Goal: Information Seeking & Learning: Learn about a topic

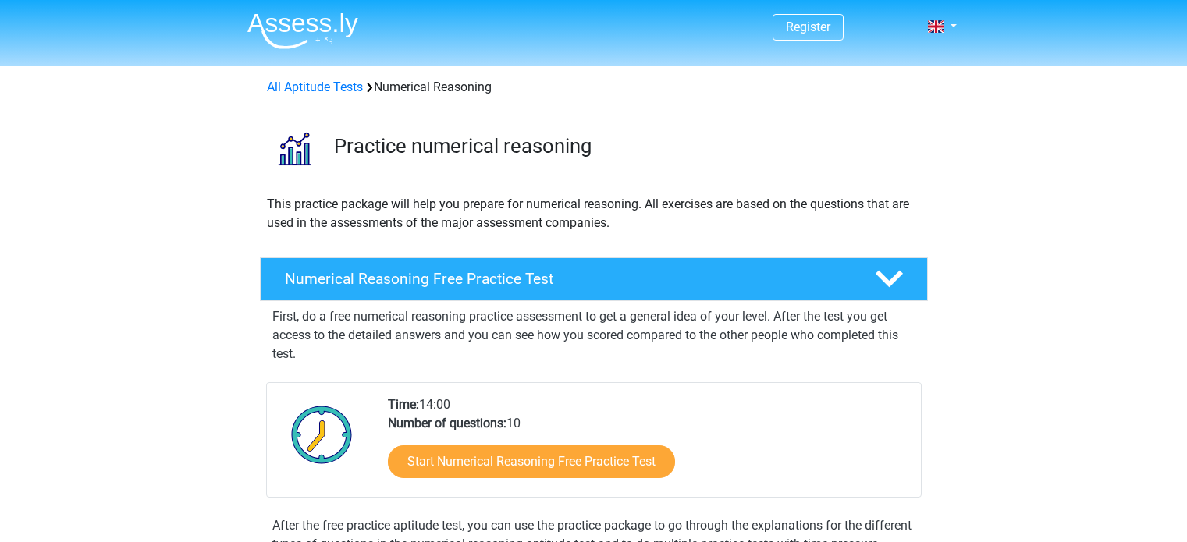
scroll to position [172, 0]
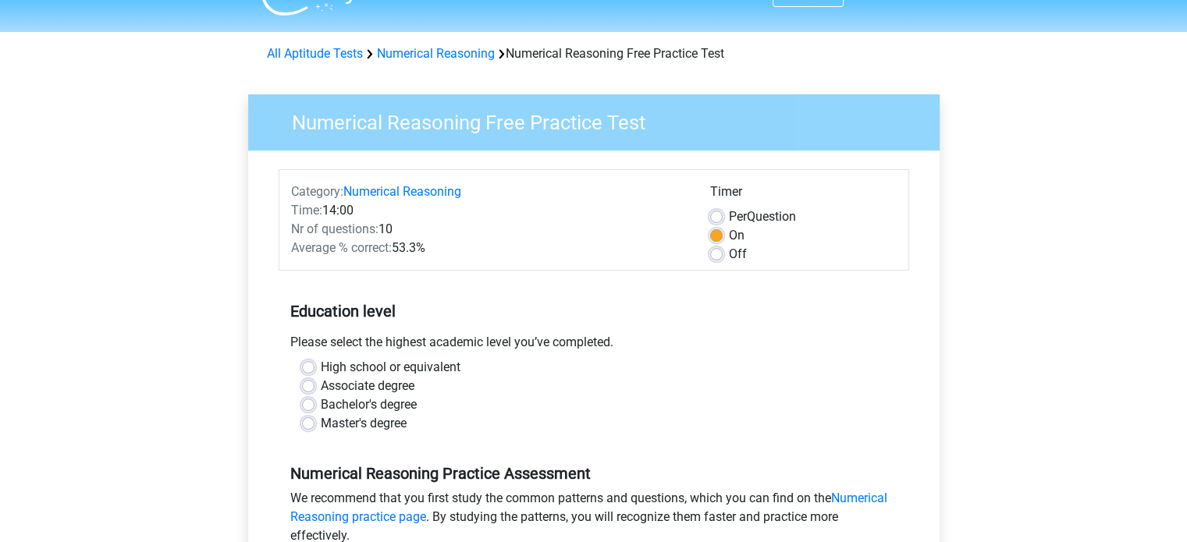
scroll to position [34, 0]
click at [729, 215] on label "Per Question" at bounding box center [762, 216] width 67 height 19
click at [717, 215] on input "Per Question" at bounding box center [716, 215] width 12 height 16
radio input "true"
click at [729, 232] on label "On" at bounding box center [737, 234] width 16 height 19
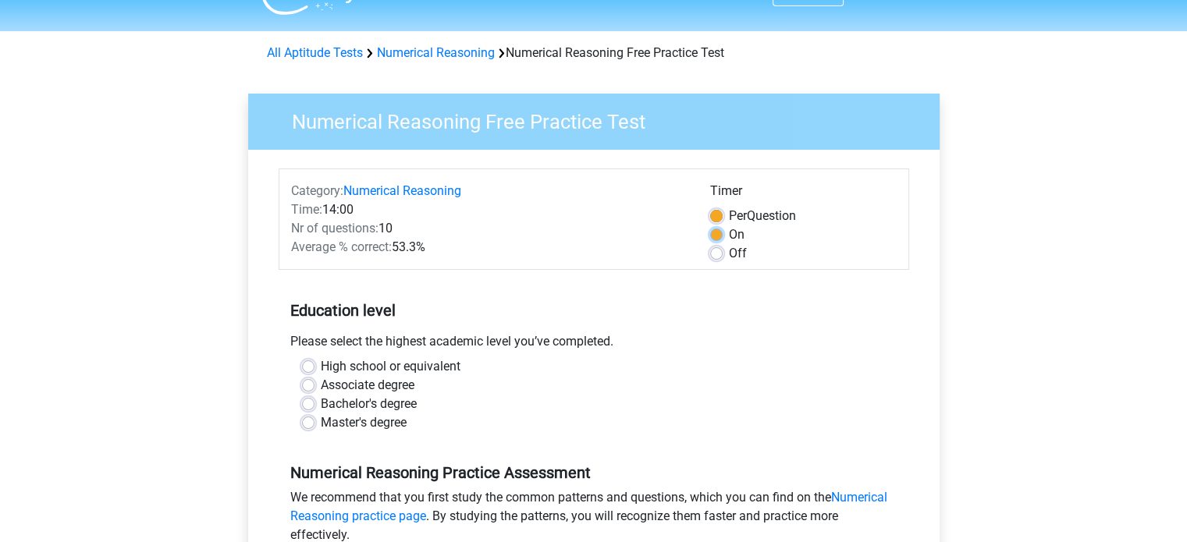
click at [718, 232] on input "On" at bounding box center [716, 233] width 12 height 16
radio input "true"
click at [397, 405] on label "Bachelor's degree" at bounding box center [369, 404] width 96 height 19
click at [314, 405] on input "Bachelor's degree" at bounding box center [308, 403] width 12 height 16
radio input "true"
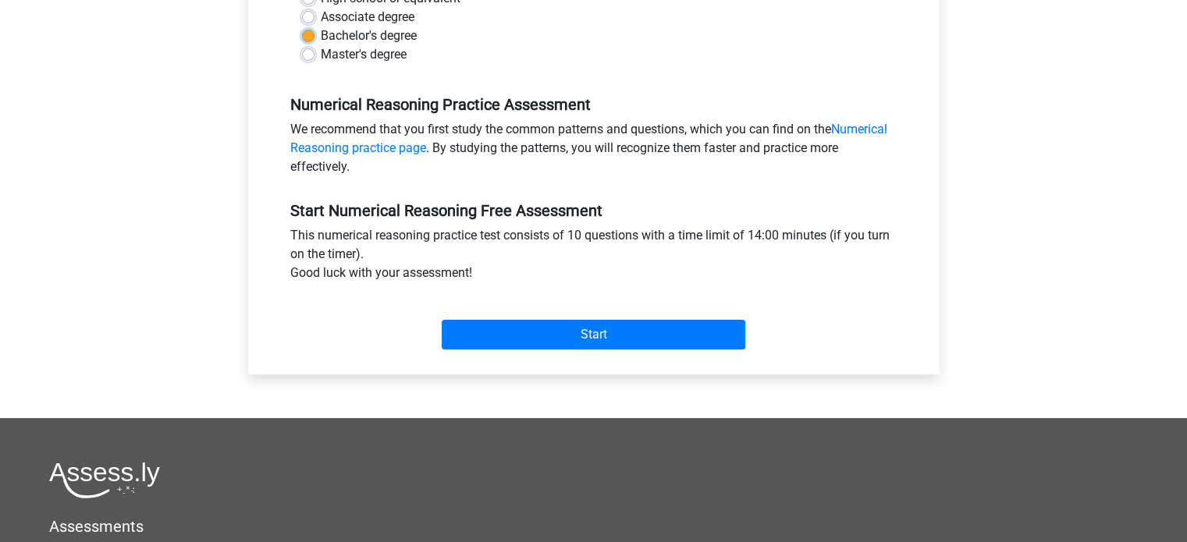
scroll to position [421, 0]
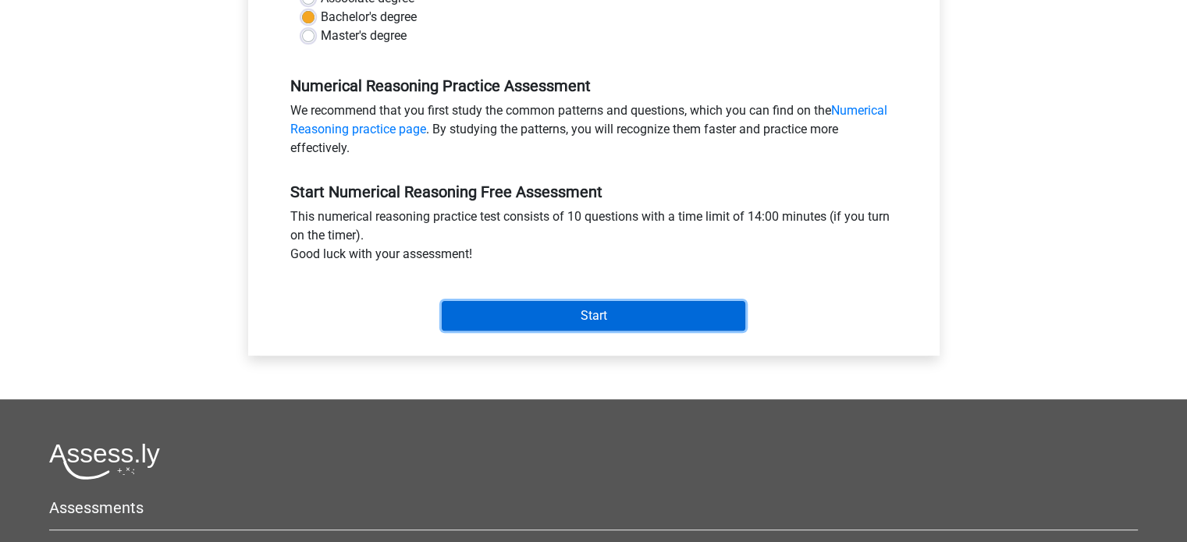
click at [587, 314] on input "Start" at bounding box center [593, 316] width 303 height 30
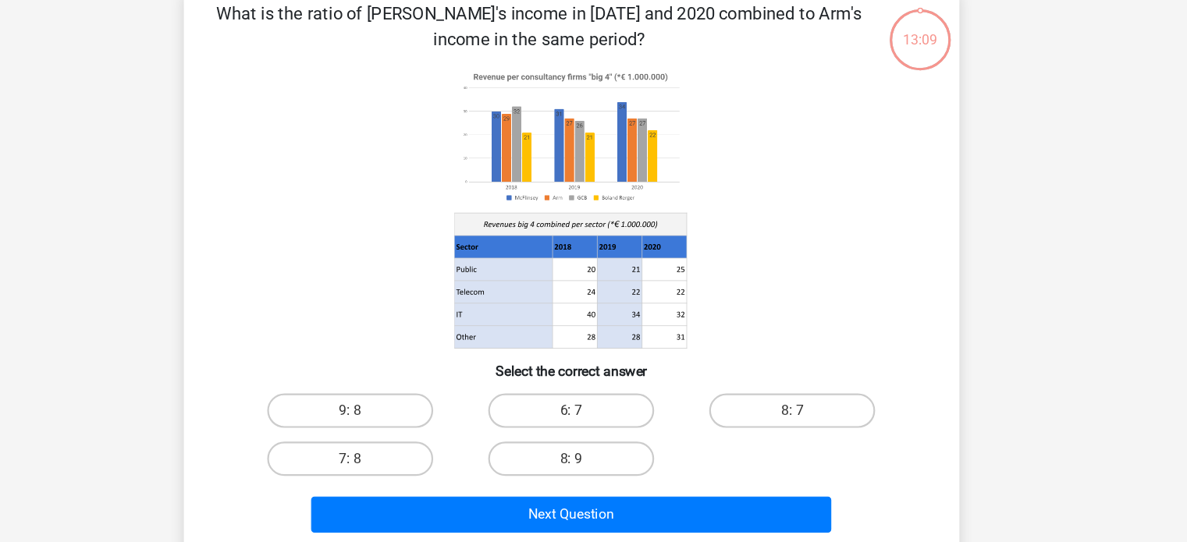
scroll to position [33, 0]
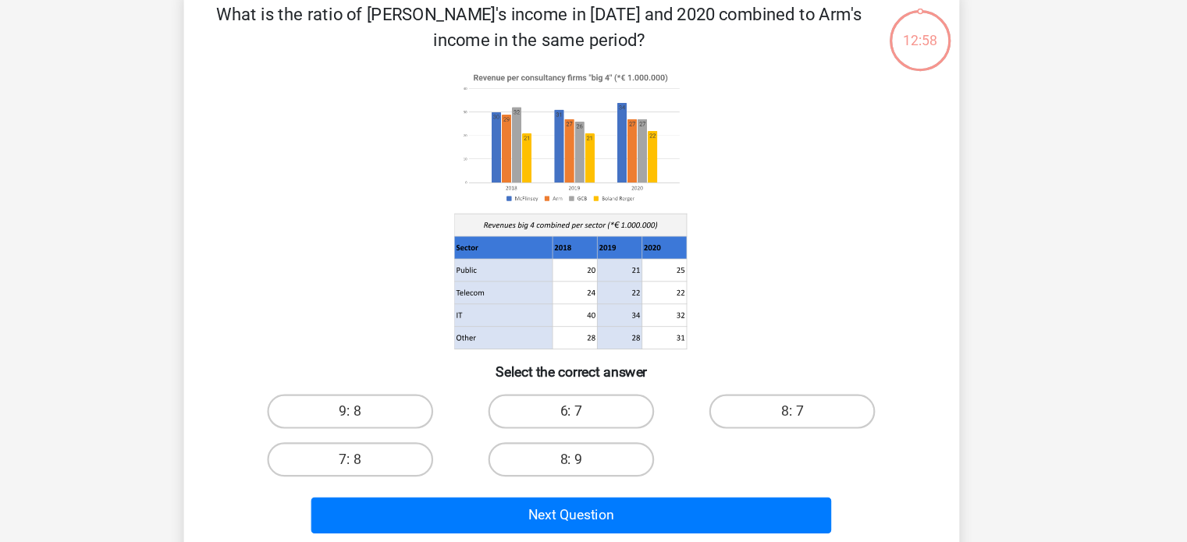
click at [796, 426] on input "8: 7" at bounding box center [799, 429] width 10 height 10
radio input "true"
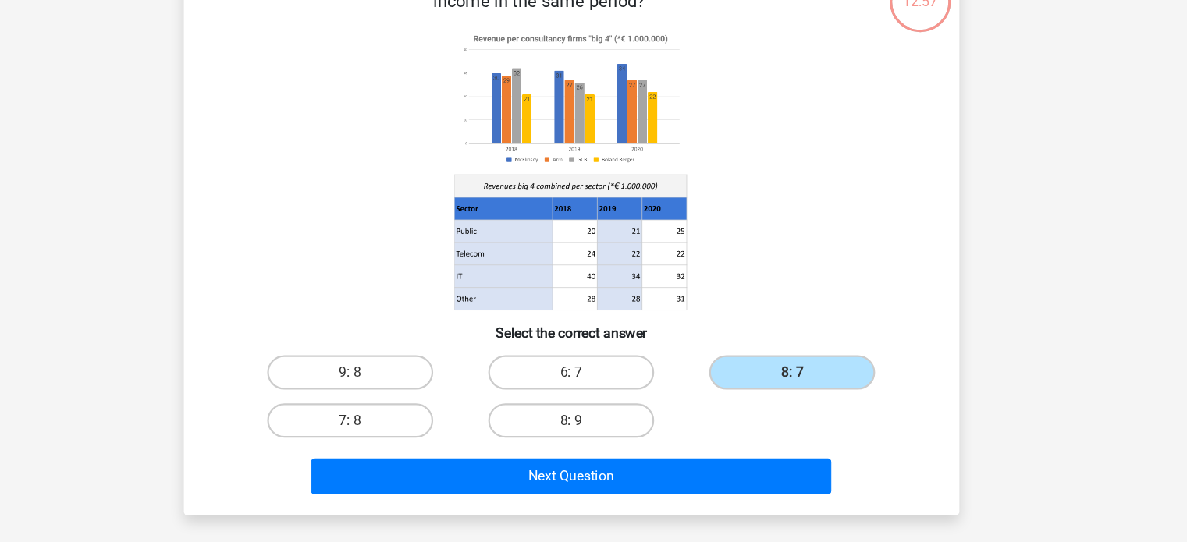
scroll to position [69, 0]
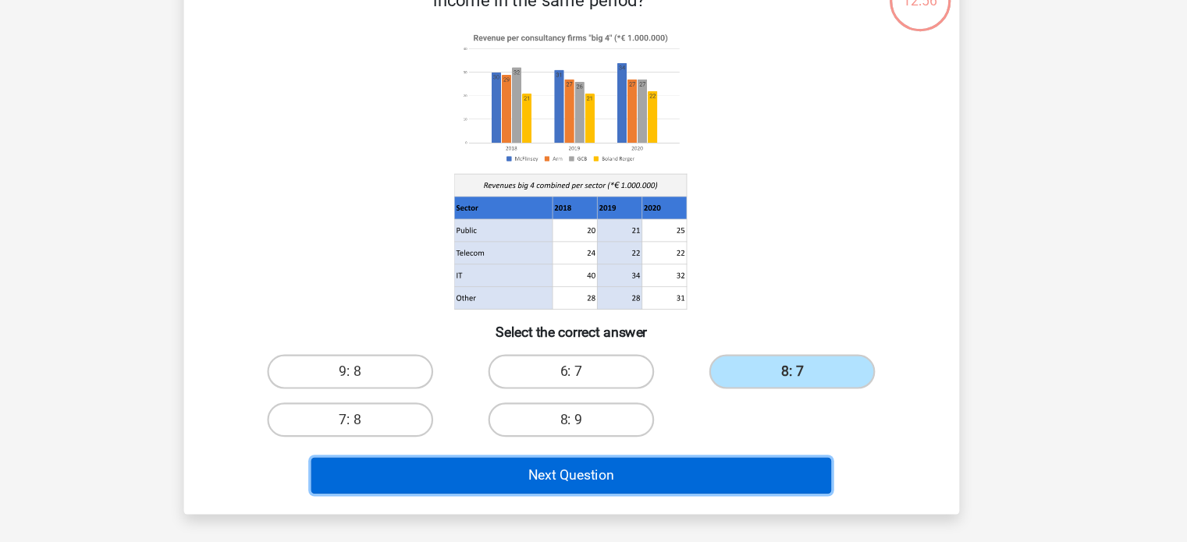
click at [684, 475] on button "Next Question" at bounding box center [593, 481] width 472 height 33
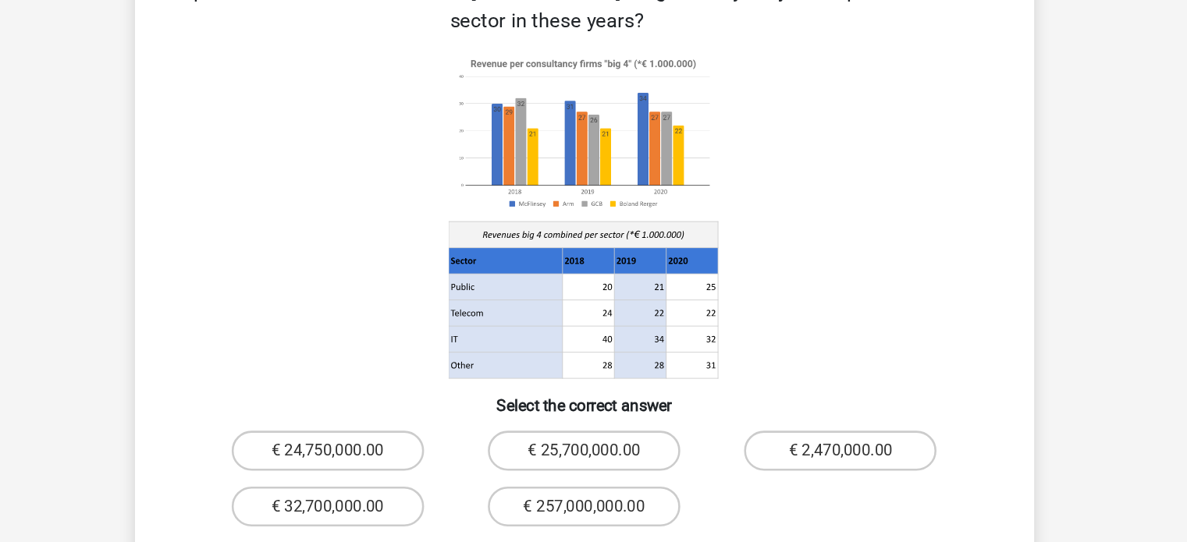
scroll to position [46, 0]
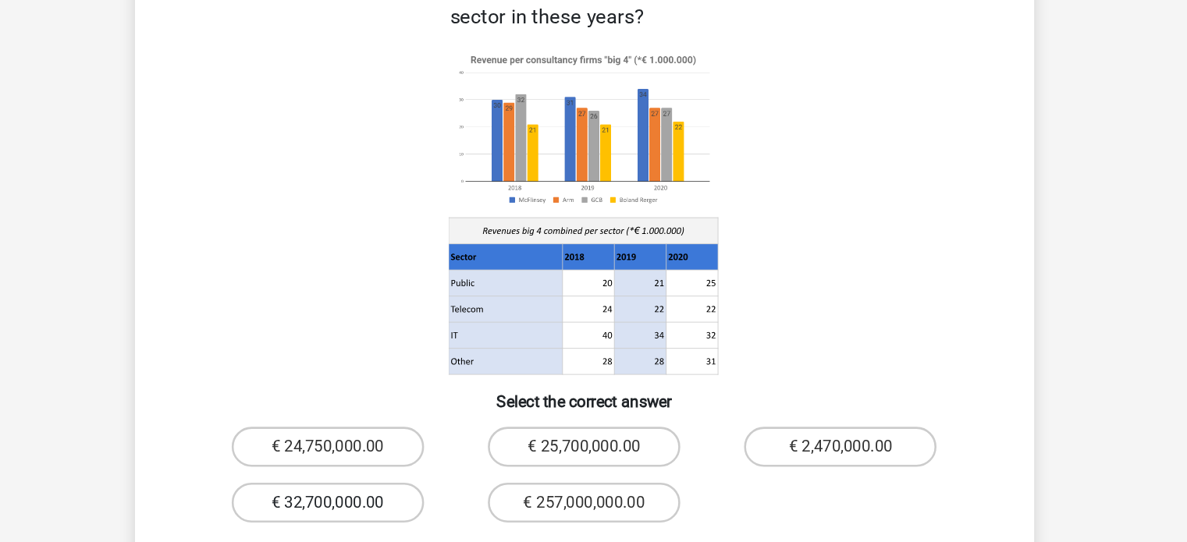
click at [451, 485] on label "€ 32,700,000.00" at bounding box center [393, 500] width 151 height 31
click at [403, 501] on input "€ 32,700,000.00" at bounding box center [397, 506] width 10 height 10
radio input "true"
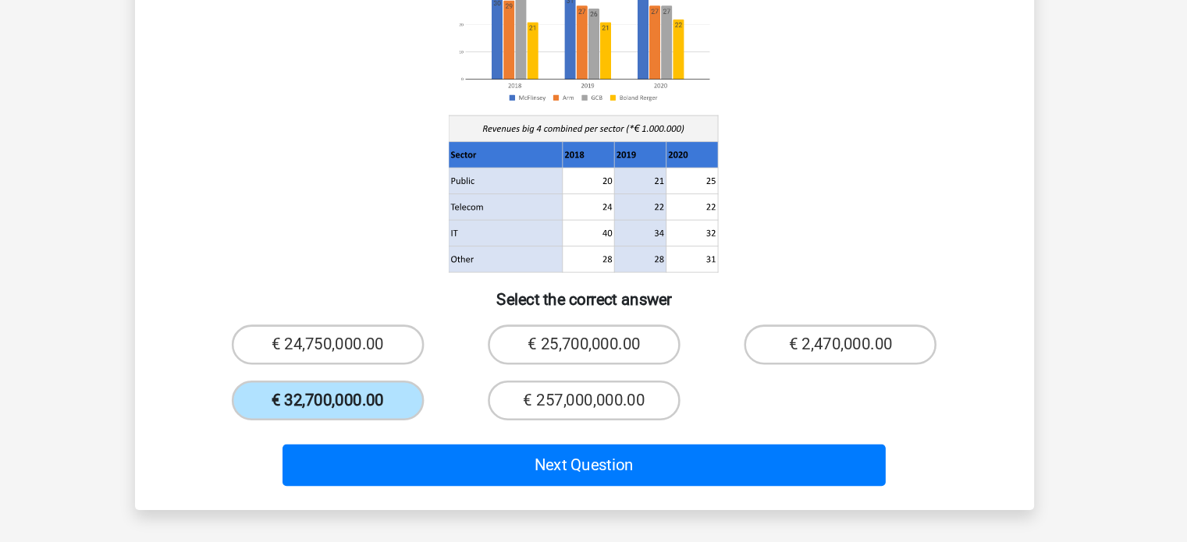
scroll to position [118, 0]
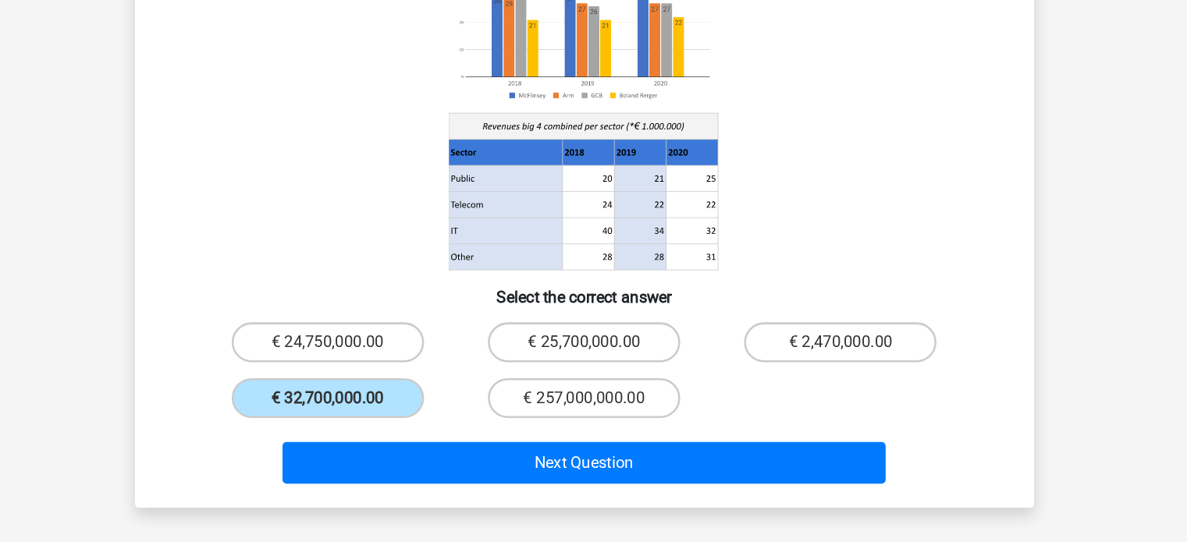
click at [496, 472] on div "Next Question" at bounding box center [594, 482] width 602 height 39
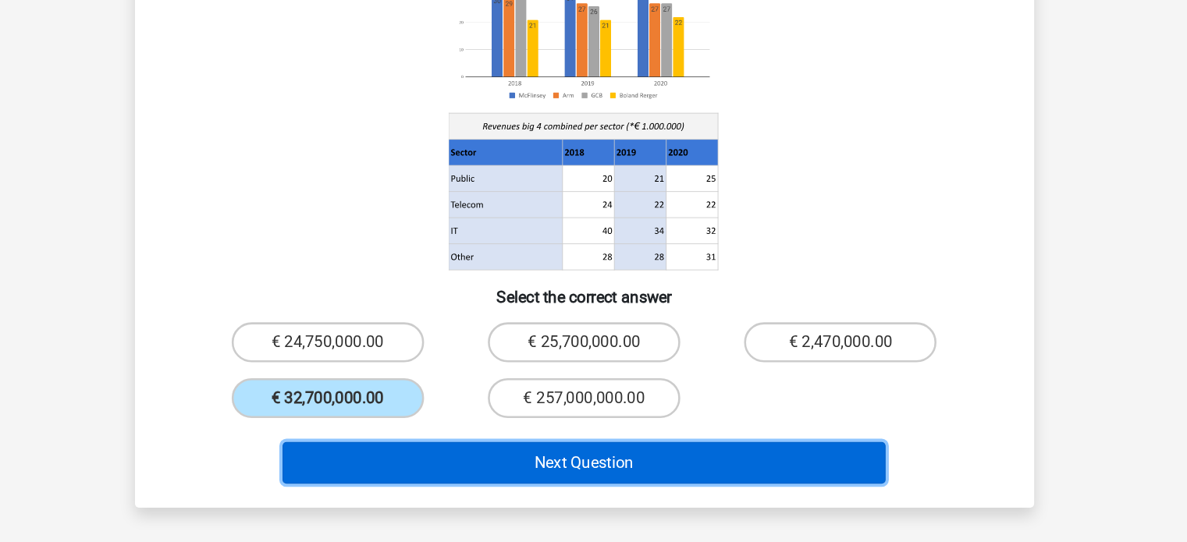
click at [530, 463] on button "Next Question" at bounding box center [593, 479] width 472 height 33
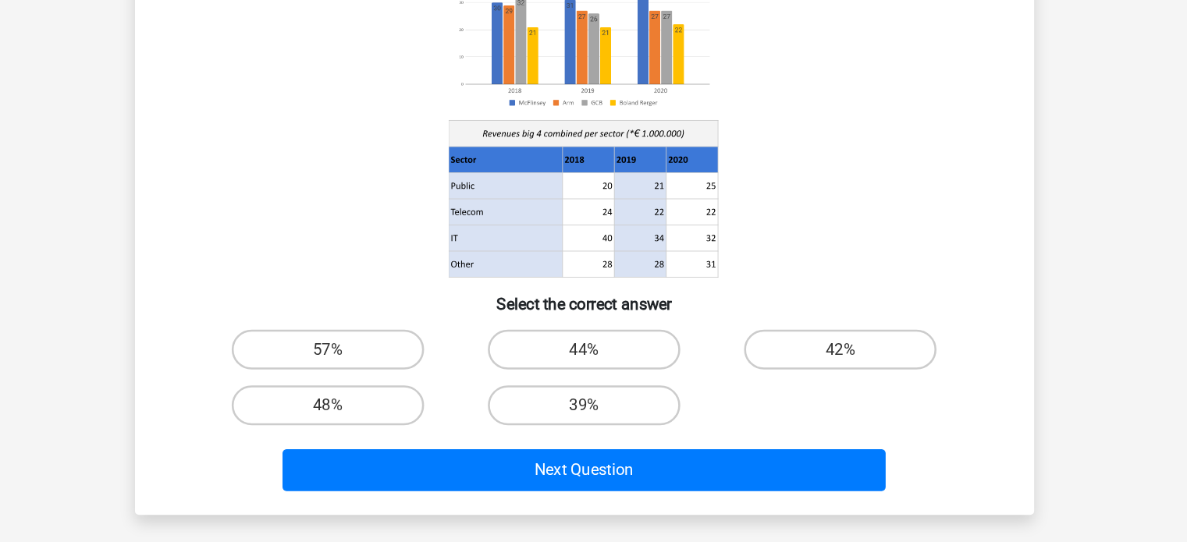
scroll to position [67, 0]
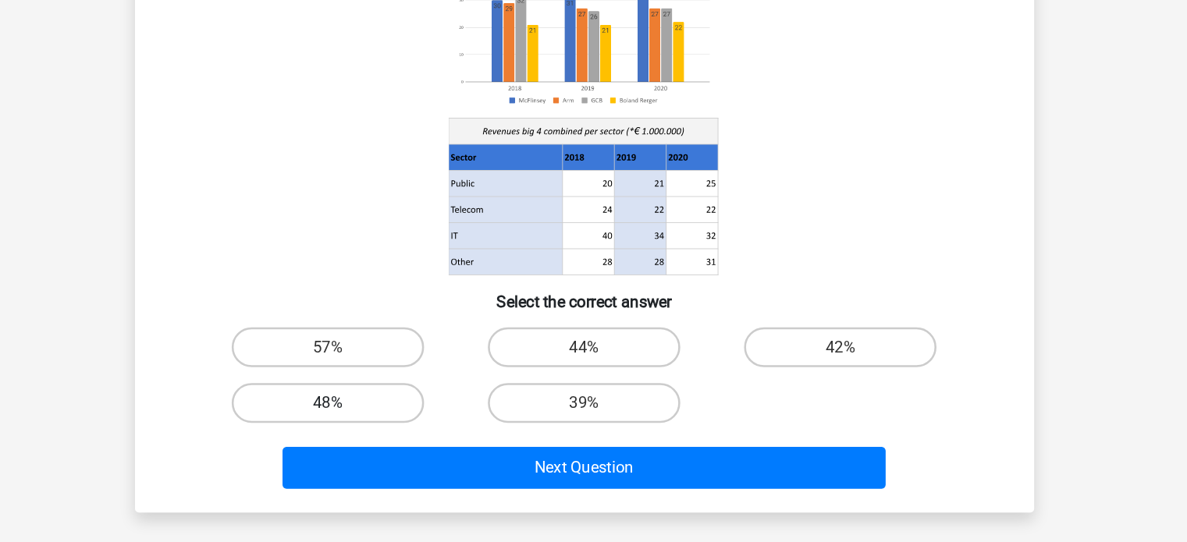
click at [411, 433] on label "48%" at bounding box center [393, 432] width 151 height 31
click at [403, 433] on input "48%" at bounding box center [397, 438] width 10 height 10
radio input "true"
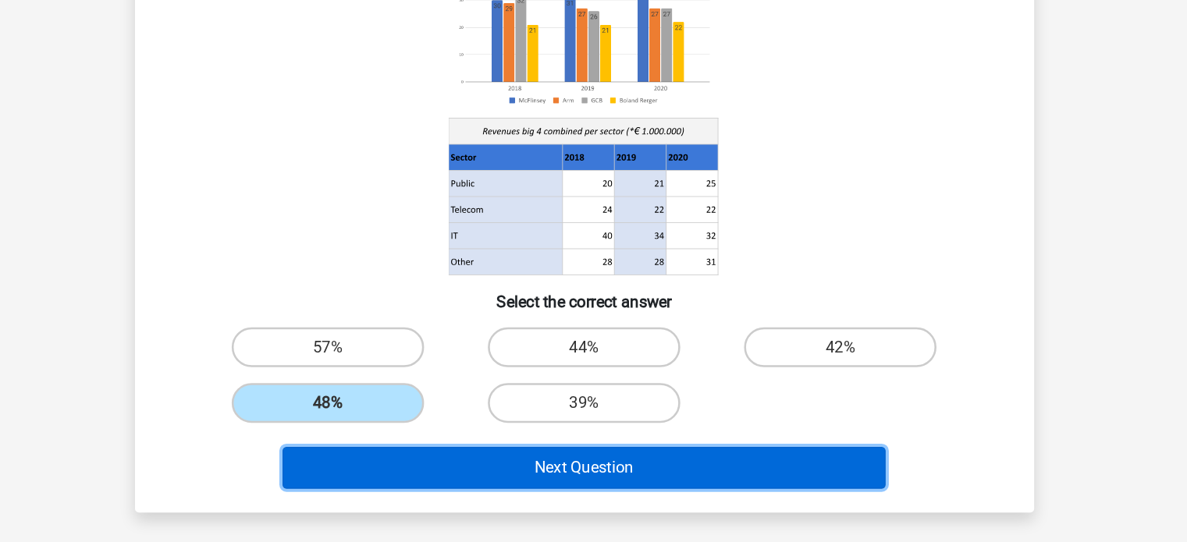
click at [573, 479] on button "Next Question" at bounding box center [593, 483] width 472 height 33
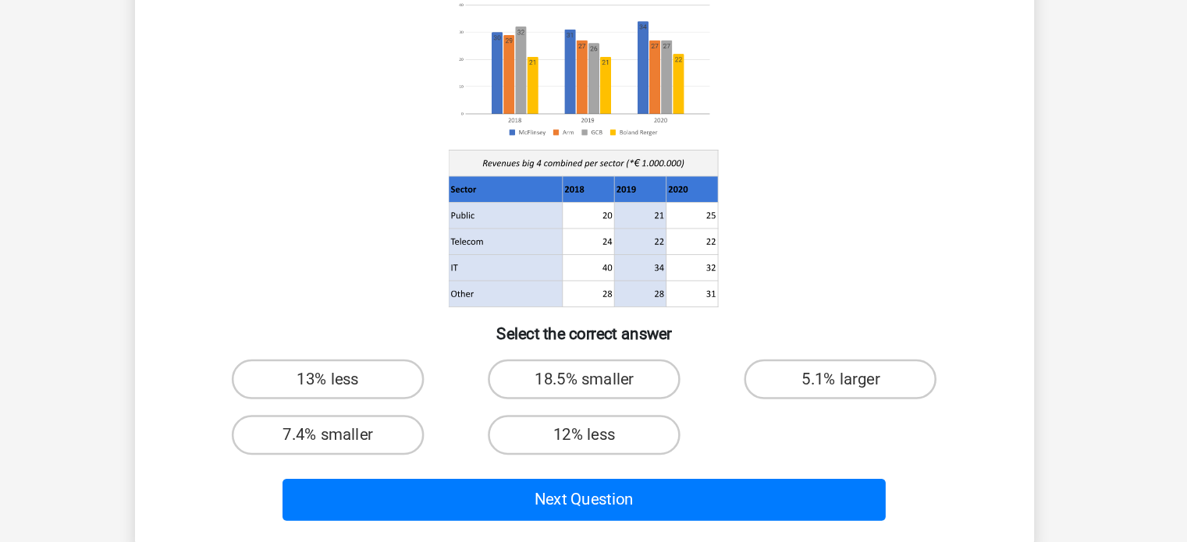
scroll to position [44, 0]
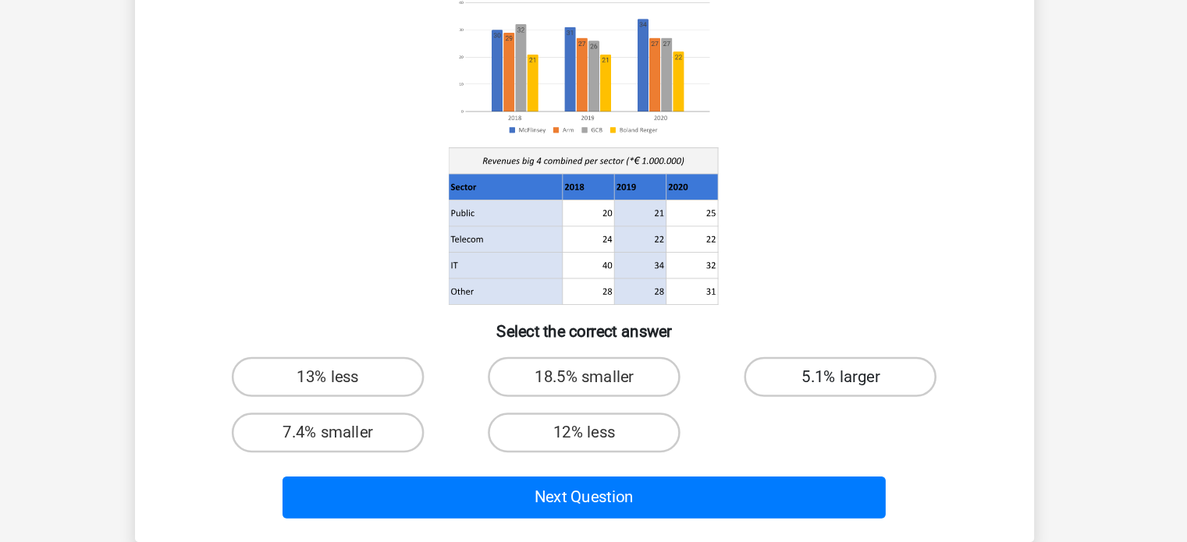
click at [764, 417] on label "5.1% larger" at bounding box center [793, 412] width 151 height 31
click at [794, 417] on input "5.1% larger" at bounding box center [799, 418] width 10 height 10
radio input "true"
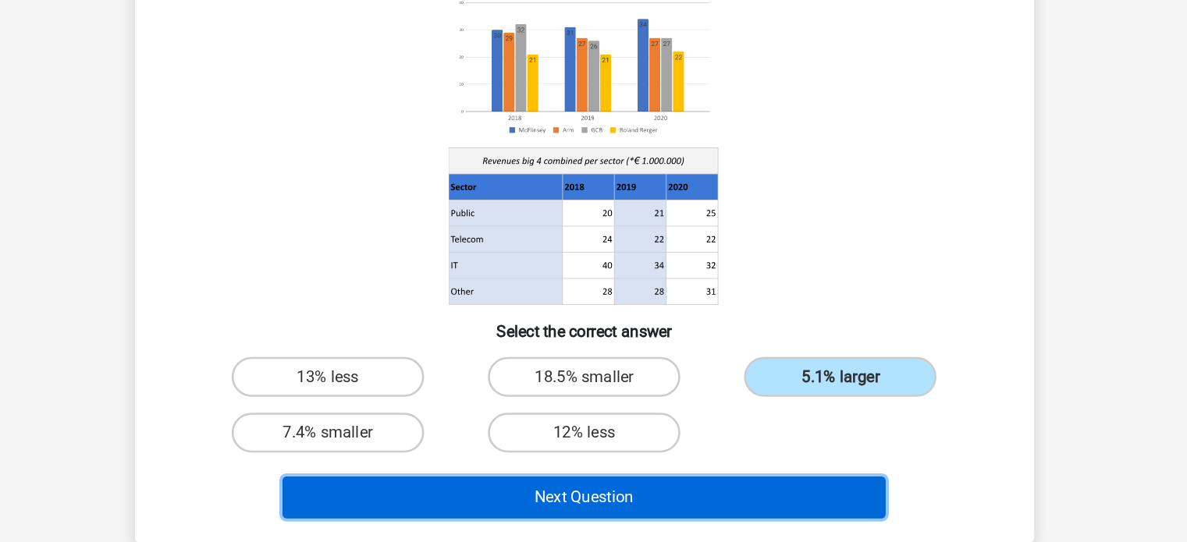
click at [650, 498] on button "Next Question" at bounding box center [593, 507] width 472 height 33
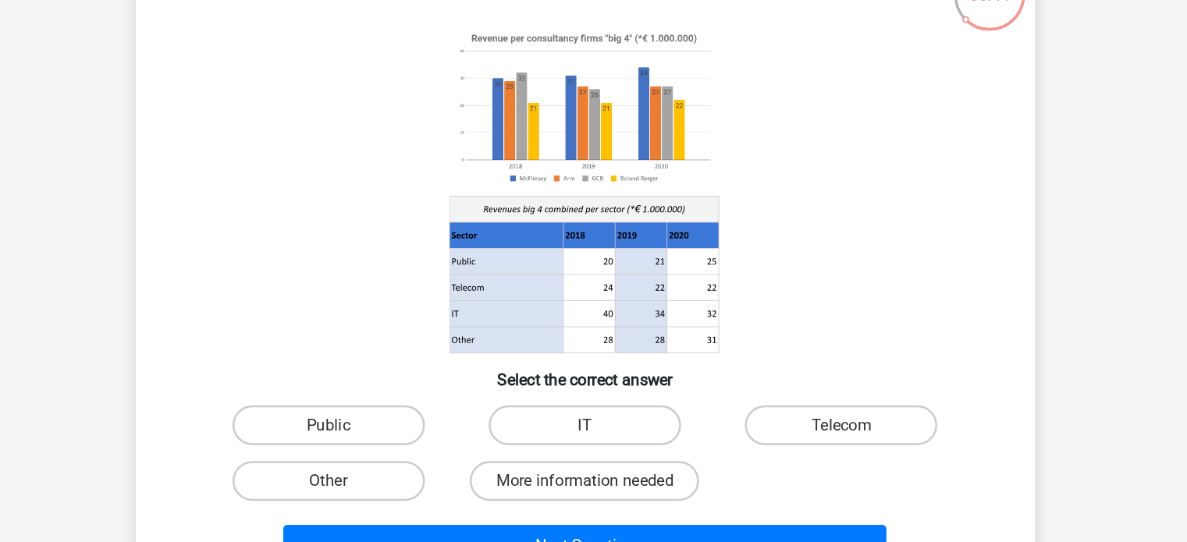
scroll to position [27, 0]
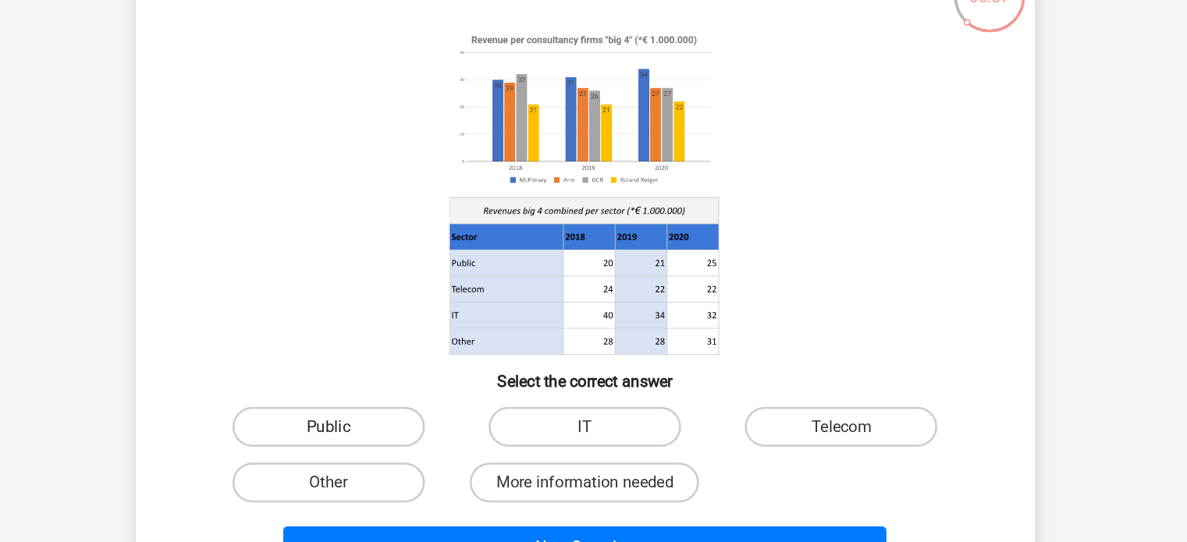
click at [419, 417] on label "Public" at bounding box center [393, 429] width 151 height 31
click at [403, 430] on input "Public" at bounding box center [397, 435] width 10 height 10
radio input "true"
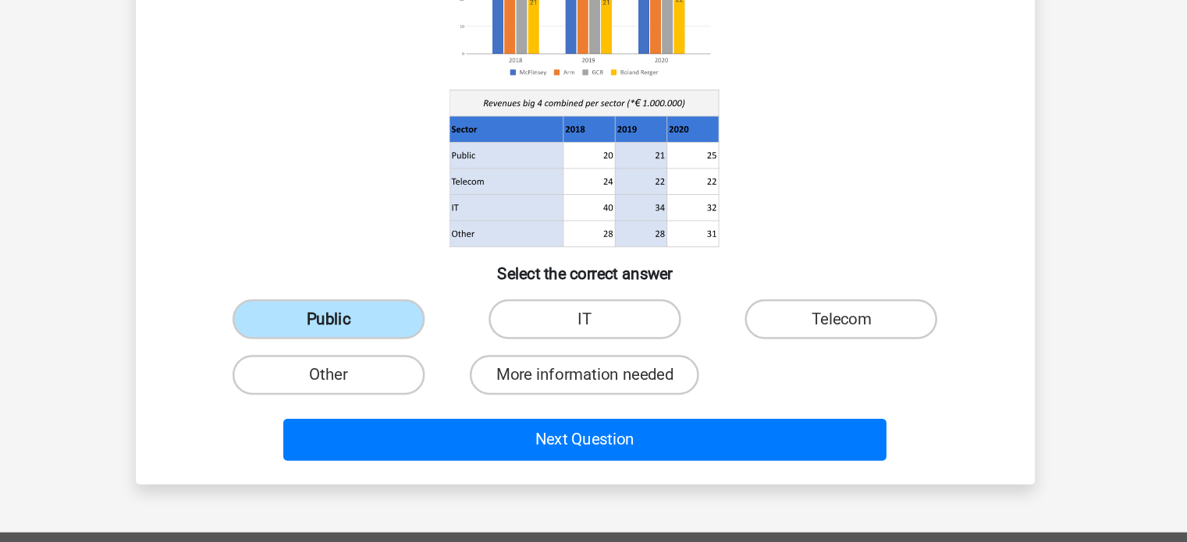
scroll to position [94, 0]
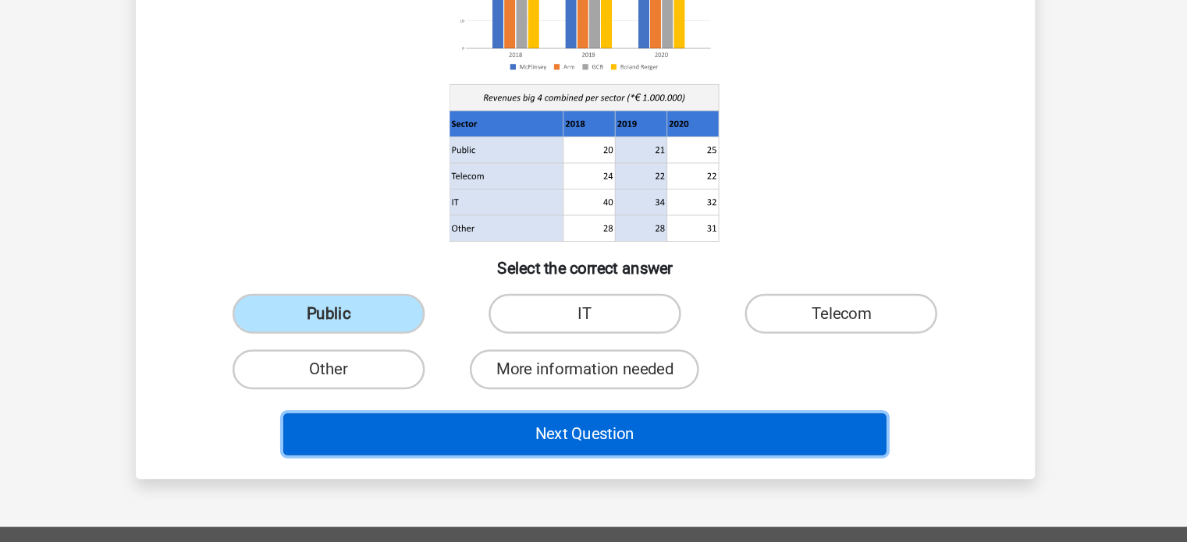
click at [494, 459] on button "Next Question" at bounding box center [593, 457] width 472 height 33
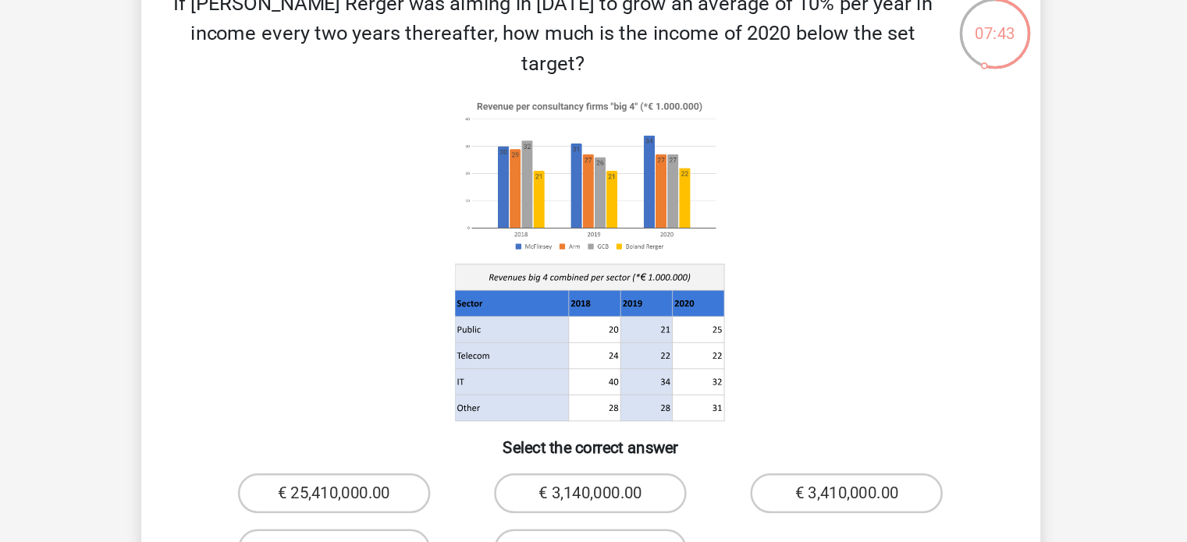
scroll to position [56, 0]
click at [446, 402] on div "€ 25,410,000.00" at bounding box center [393, 424] width 200 height 44
click at [406, 408] on label "€ 25,410,000.00" at bounding box center [393, 423] width 151 height 31
click at [403, 424] on input "€ 25,410,000.00" at bounding box center [397, 429] width 10 height 10
radio input "true"
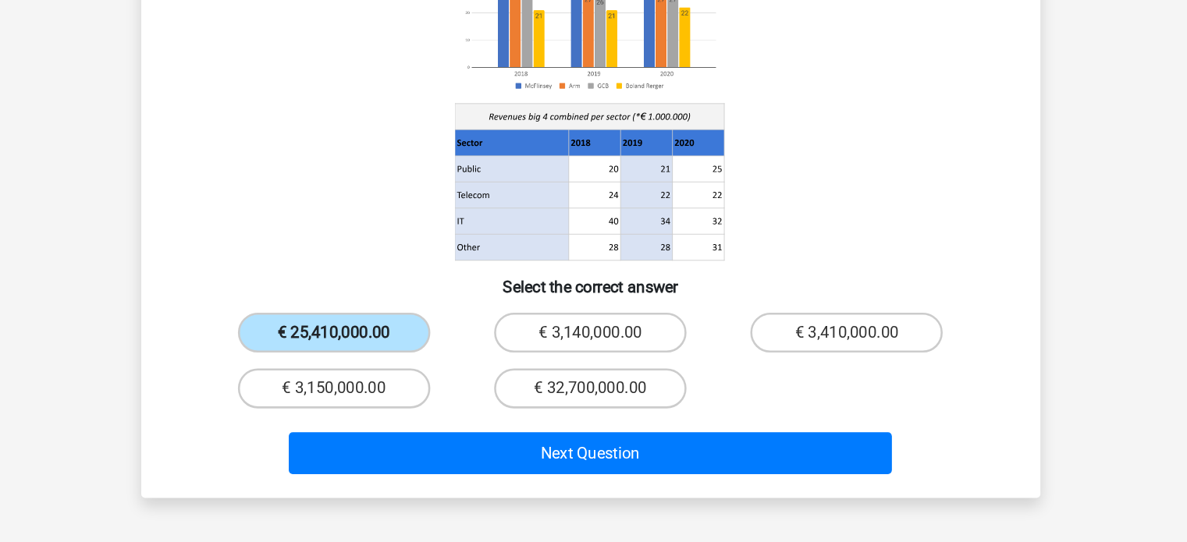
scroll to position [103, 0]
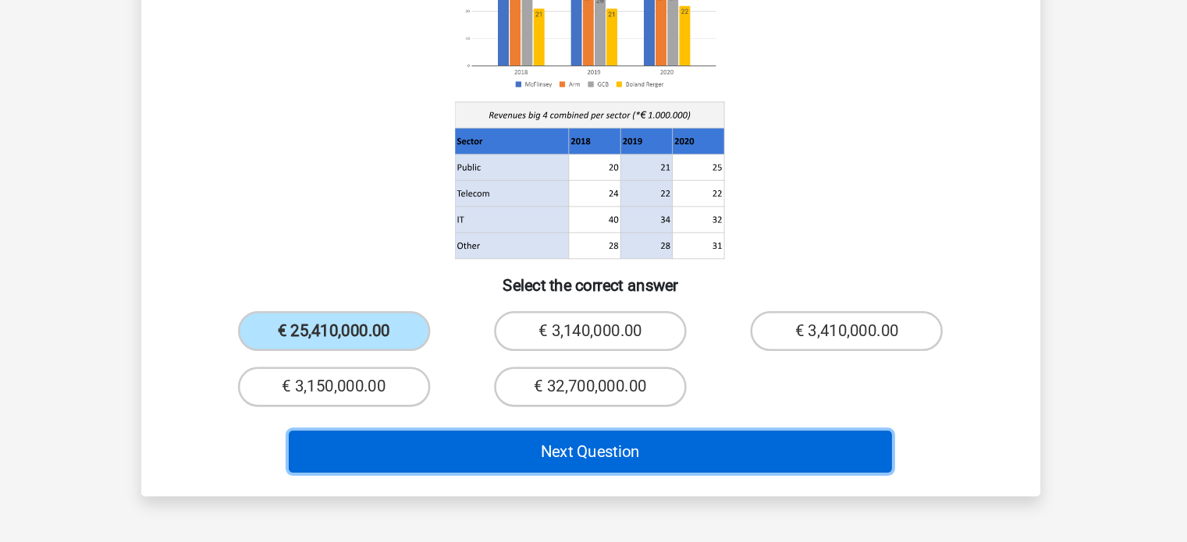
click at [515, 455] on button "Next Question" at bounding box center [593, 471] width 472 height 33
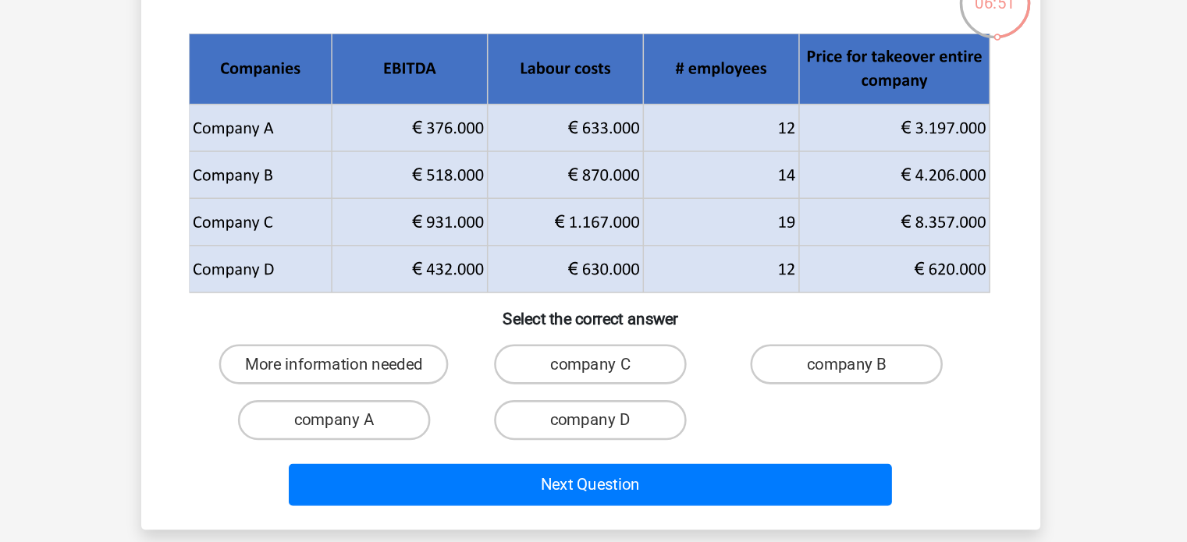
scroll to position [75, 0]
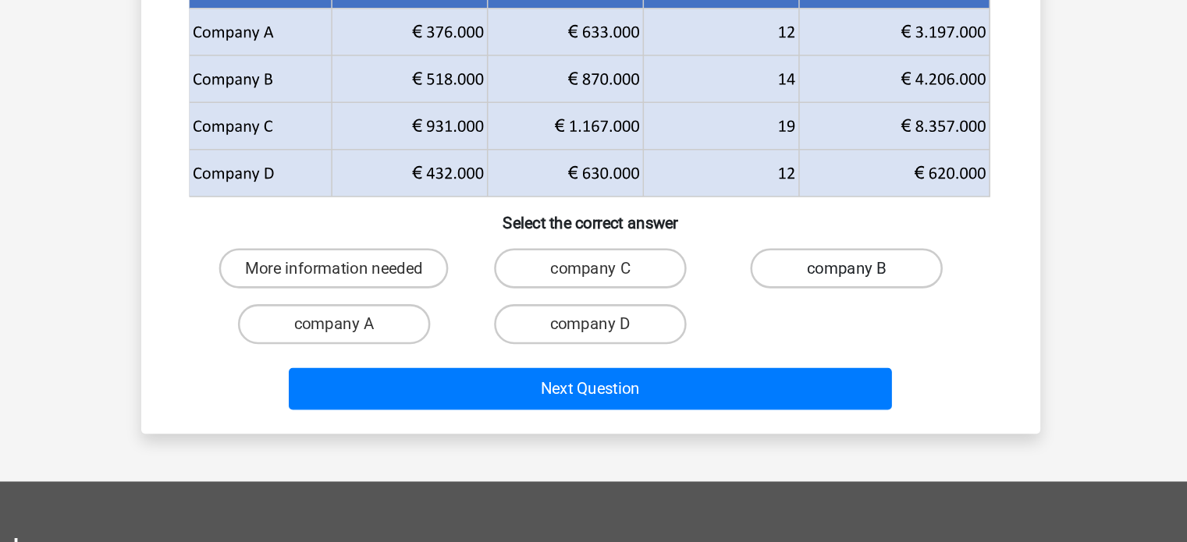
click at [764, 327] on label "company B" at bounding box center [793, 327] width 151 height 31
click at [794, 328] on input "company B" at bounding box center [799, 333] width 10 height 10
radio input "true"
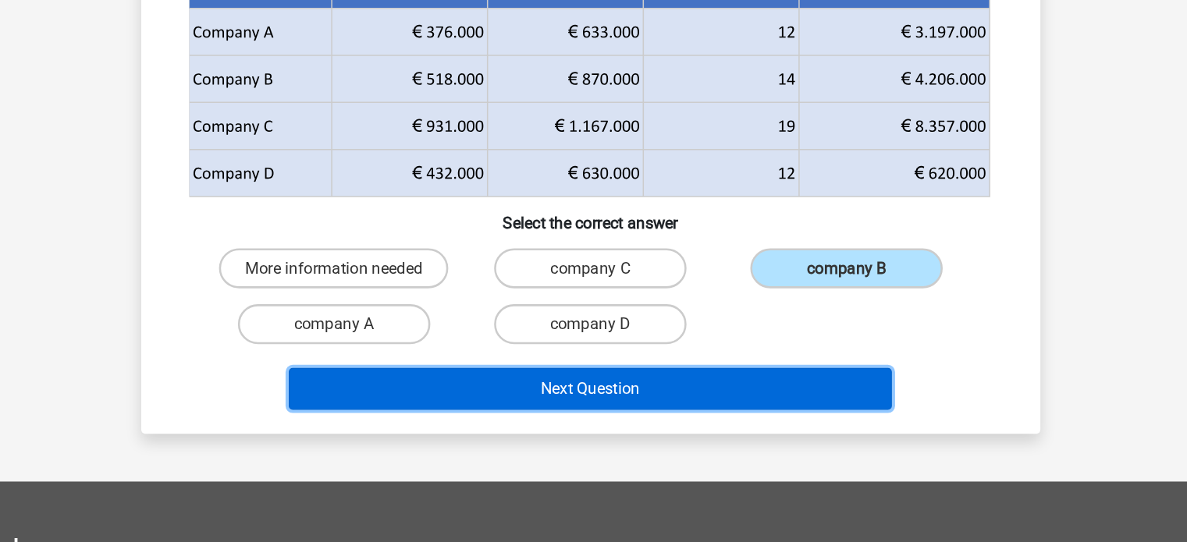
click at [644, 415] on button "Next Question" at bounding box center [593, 422] width 472 height 33
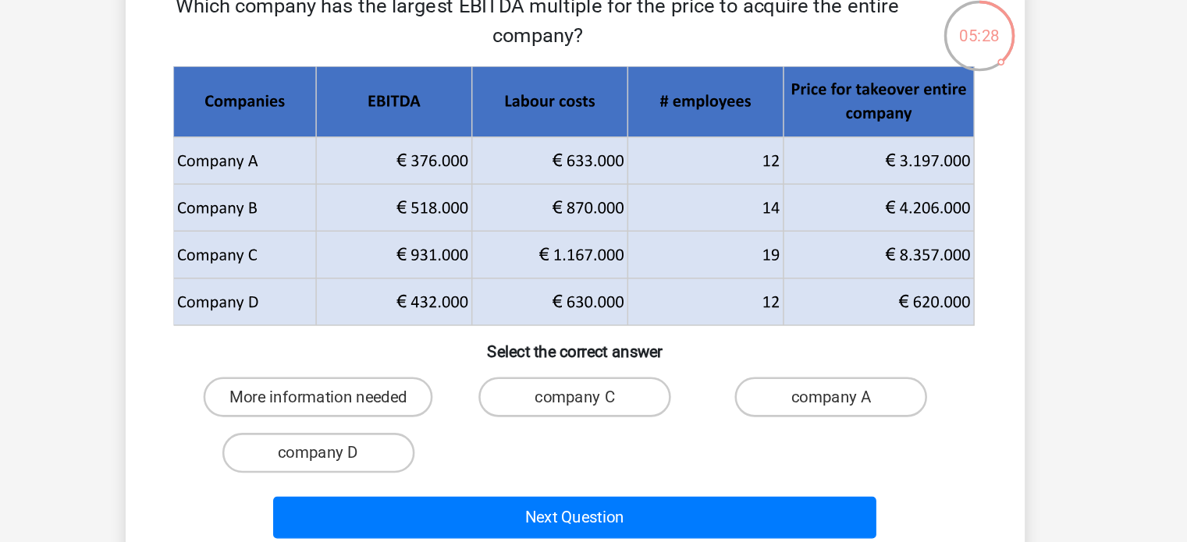
scroll to position [49, 0]
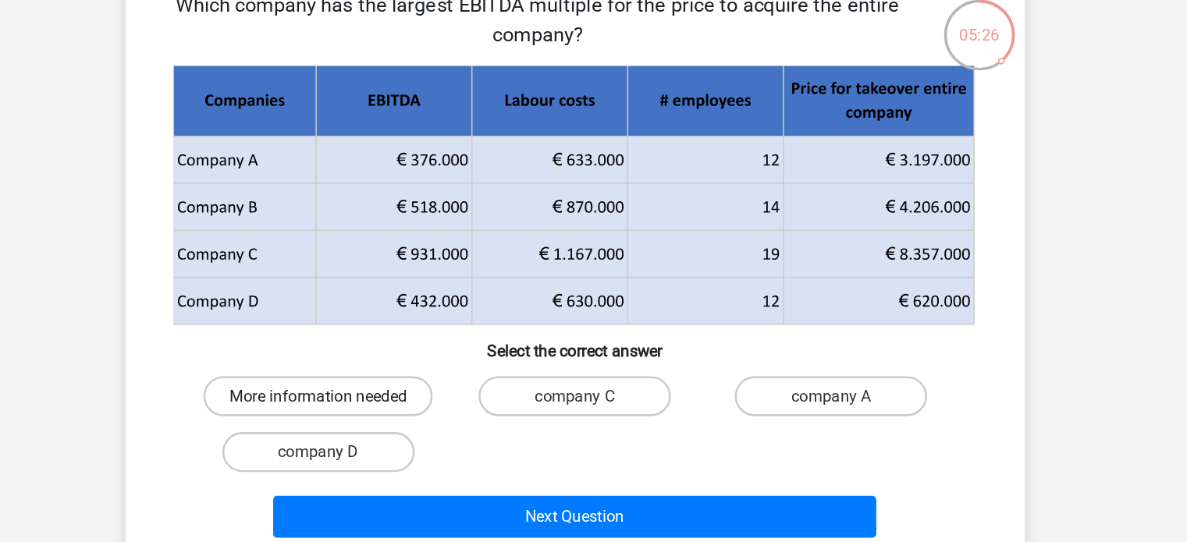
click at [443, 340] on label "More information needed" at bounding box center [392, 353] width 179 height 31
click at [403, 353] on input "More information needed" at bounding box center [397, 358] width 10 height 10
radio input "true"
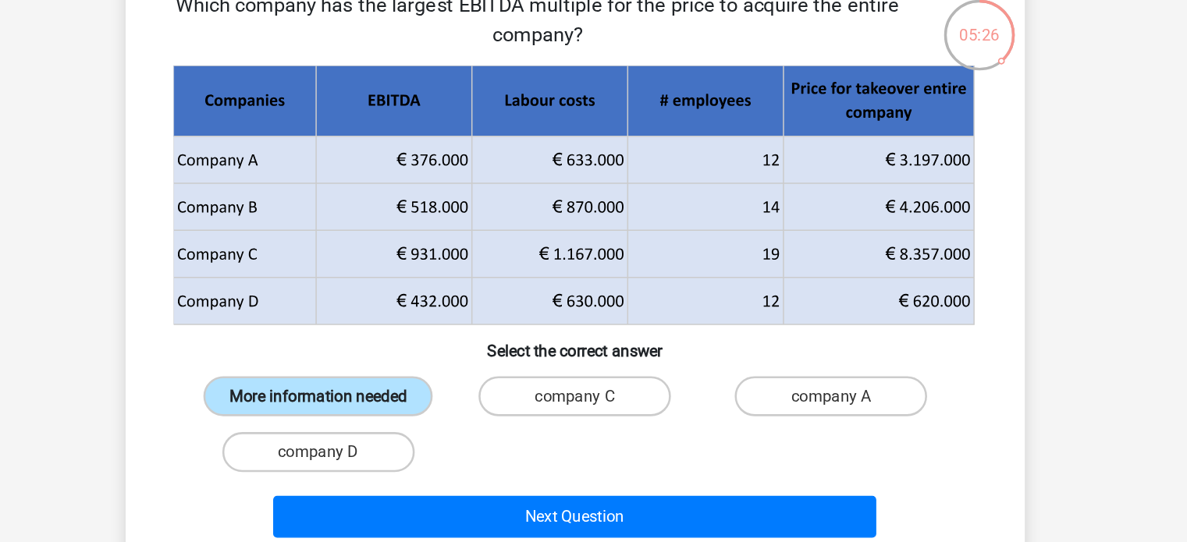
scroll to position [87, 0]
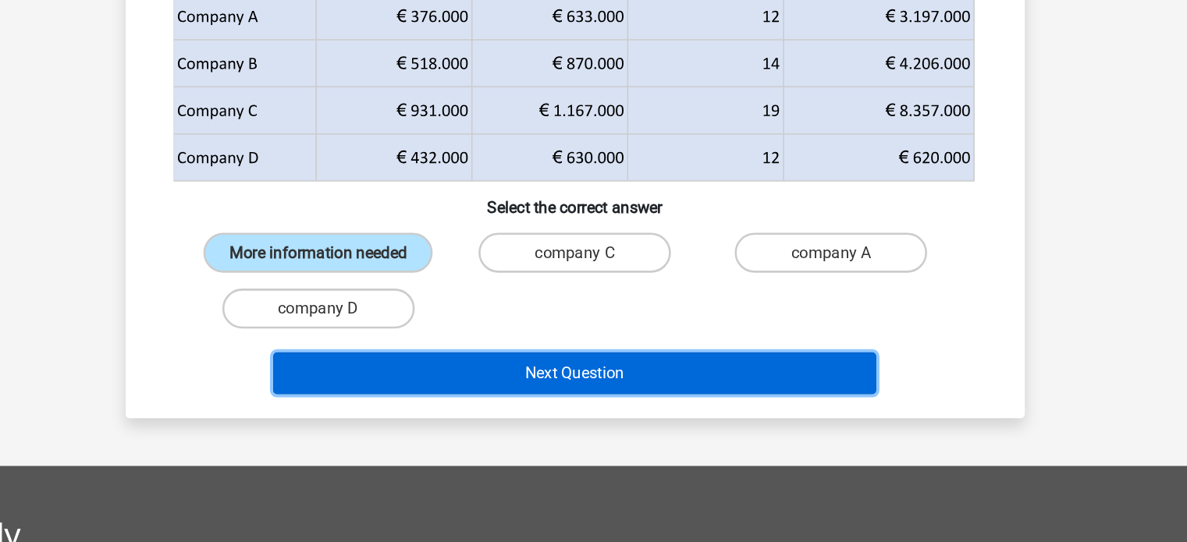
click at [498, 403] on button "Next Question" at bounding box center [593, 409] width 472 height 33
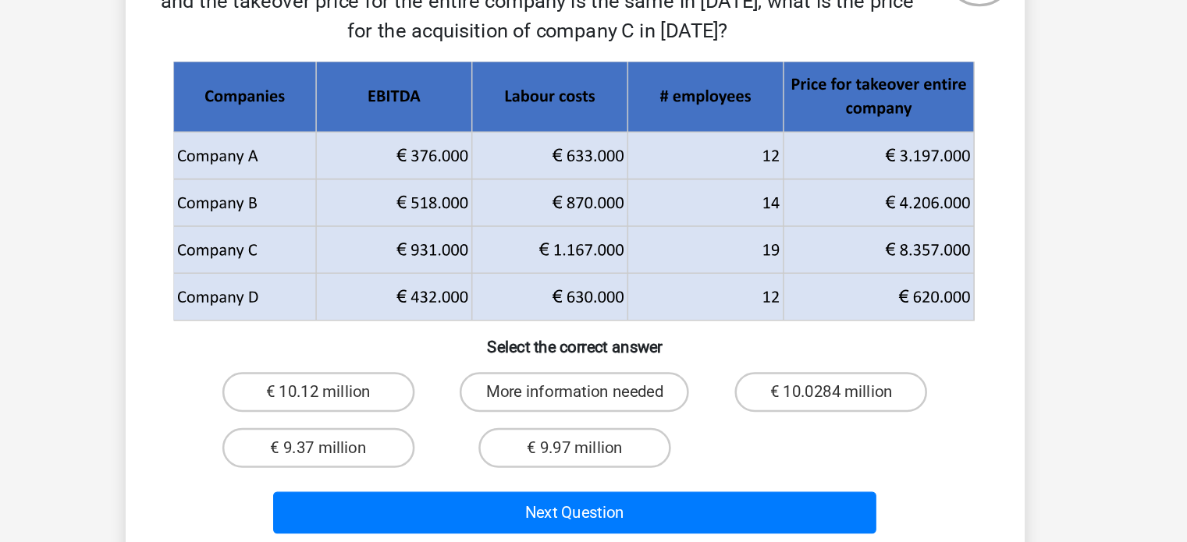
scroll to position [41, 0]
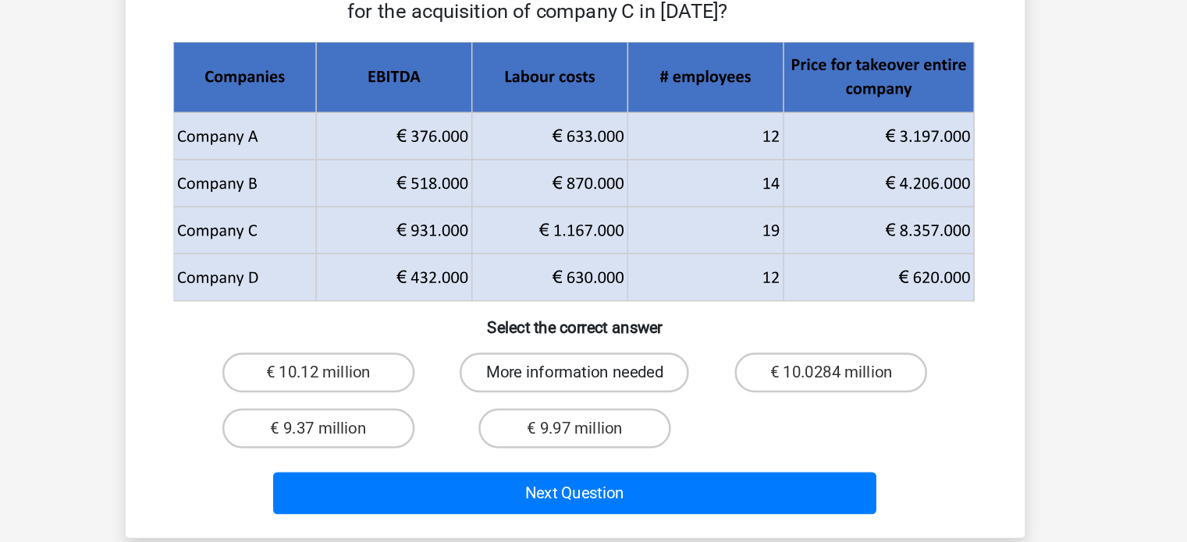
click at [560, 403] on label "More information needed" at bounding box center [592, 408] width 179 height 31
click at [593, 409] on input "More information needed" at bounding box center [598, 414] width 10 height 10
radio input "true"
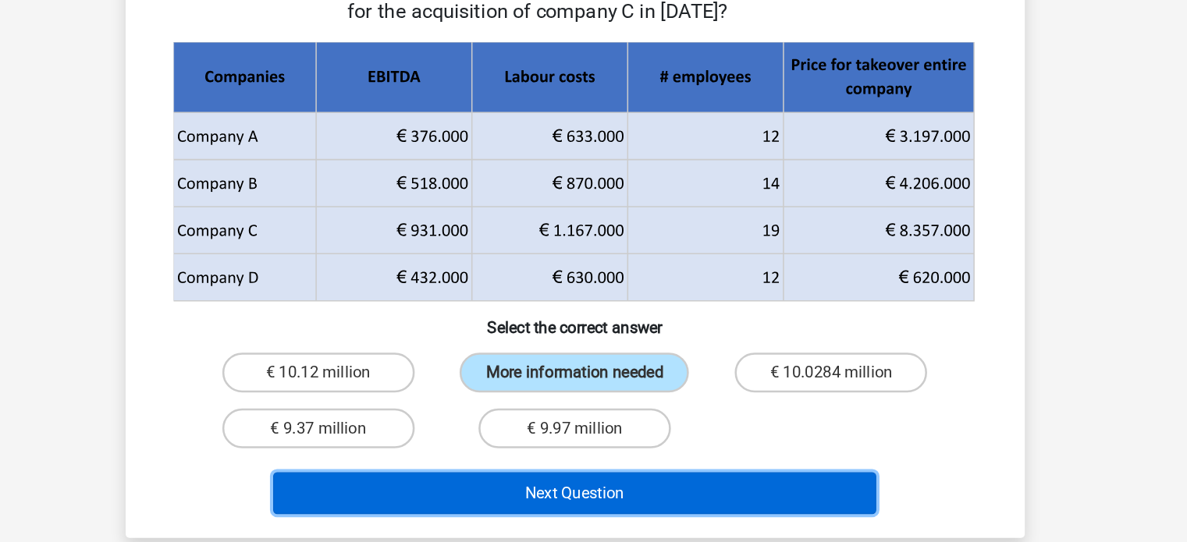
click at [594, 497] on button "Next Question" at bounding box center [593, 503] width 472 height 33
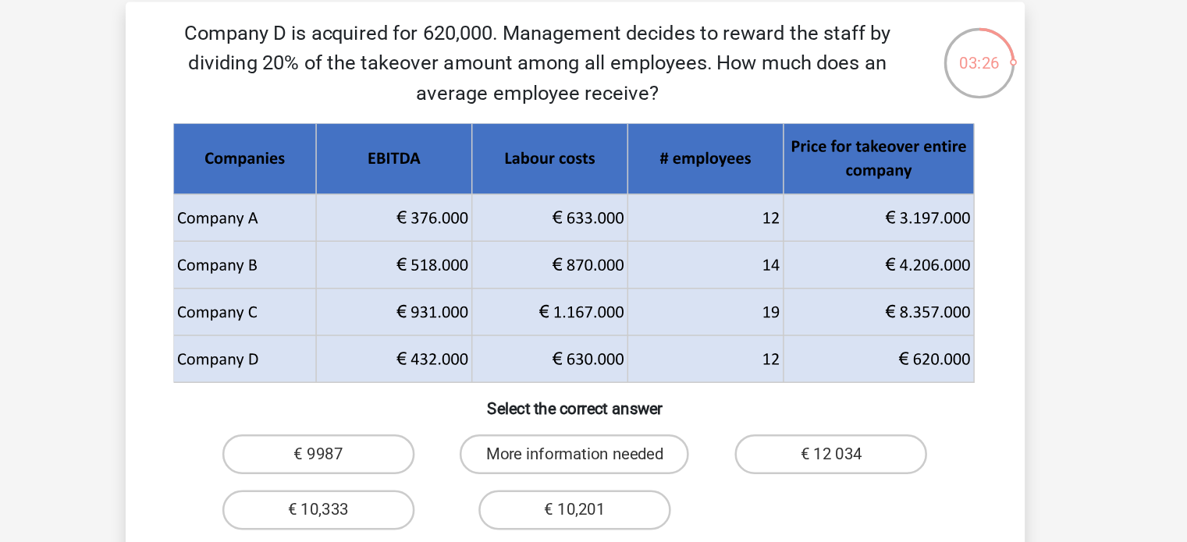
scroll to position [22, 0]
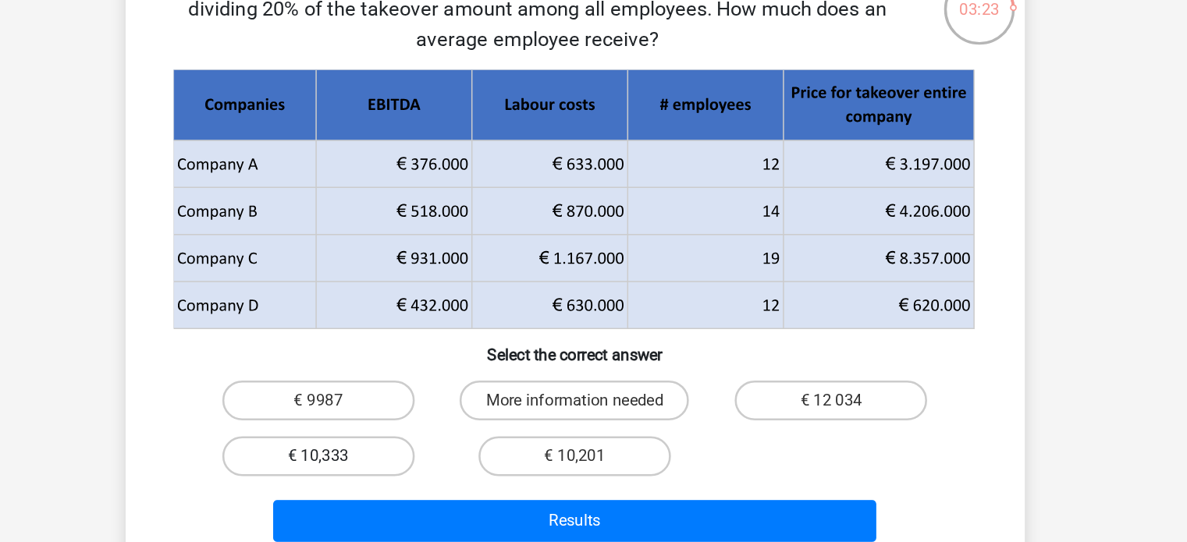
click at [449, 442] on label "€ 10,333" at bounding box center [393, 447] width 151 height 31
click at [403, 448] on input "€ 10,333" at bounding box center [397, 453] width 10 height 10
radio input "true"
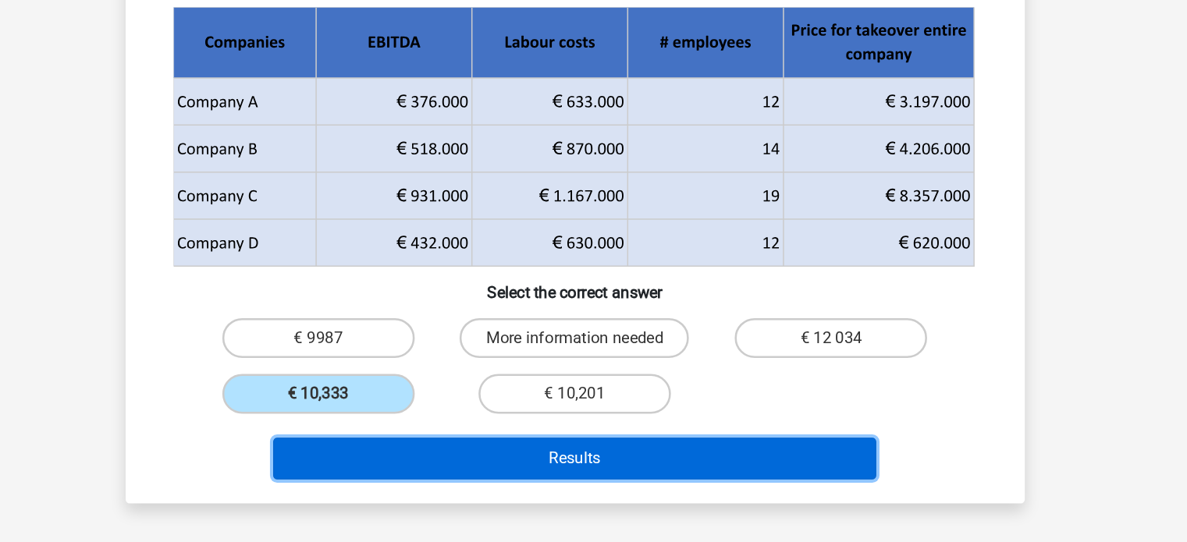
click at [526, 476] on button "Results" at bounding box center [593, 476] width 472 height 33
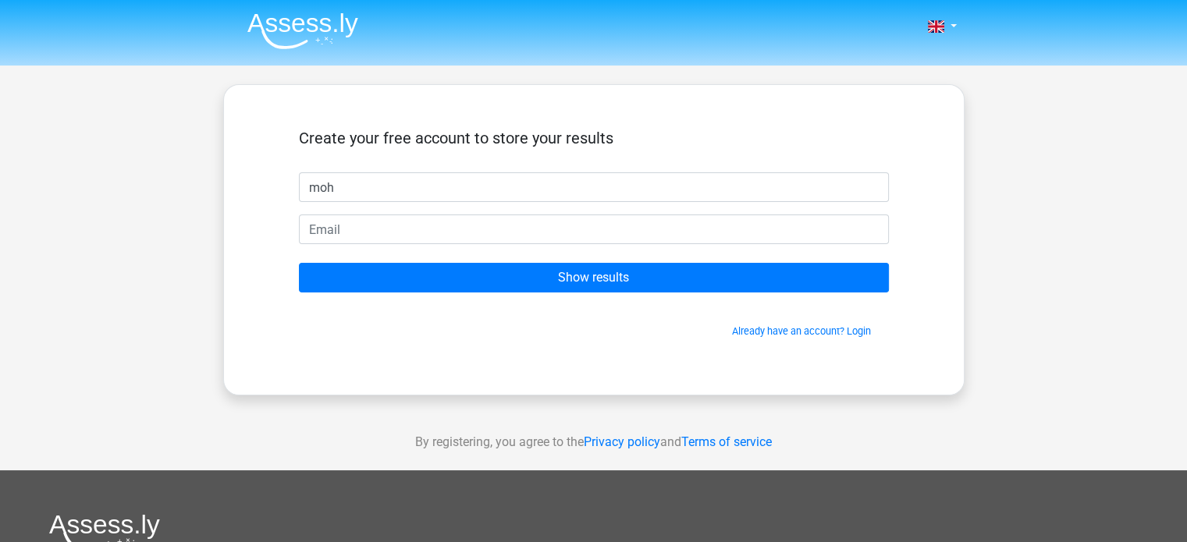
type input "moh"
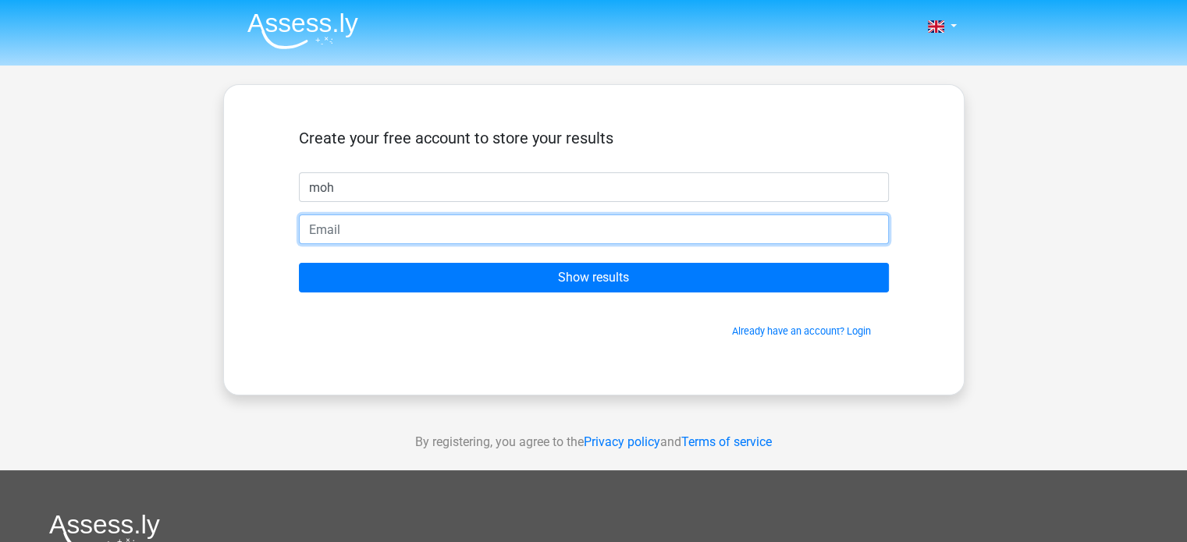
click at [510, 229] on input "email" at bounding box center [594, 230] width 590 height 30
type input "mbasith777@gmail.com"
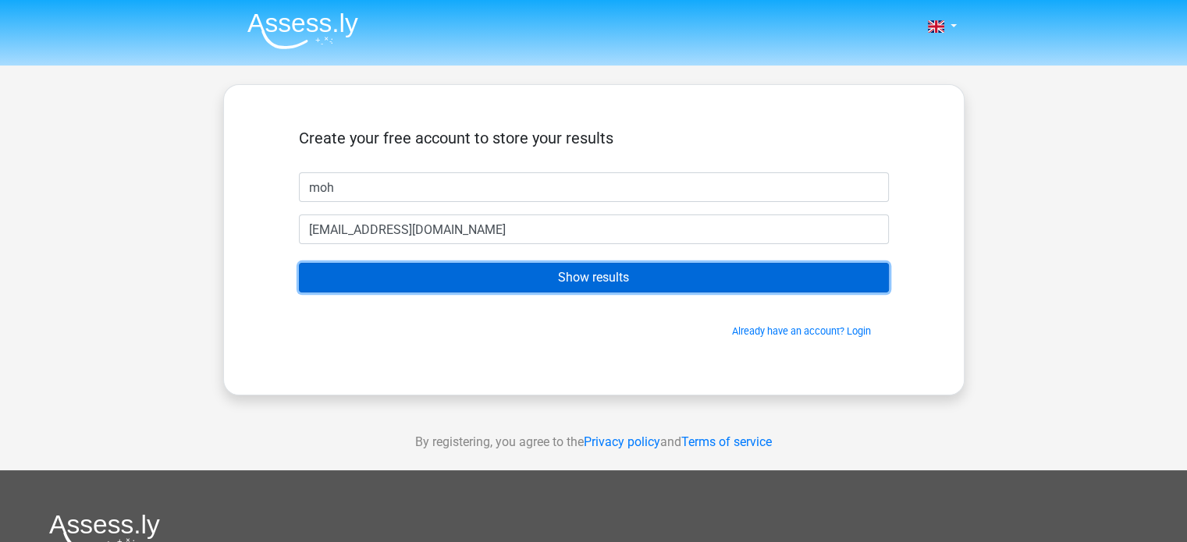
click at [555, 283] on input "Show results" at bounding box center [594, 278] width 590 height 30
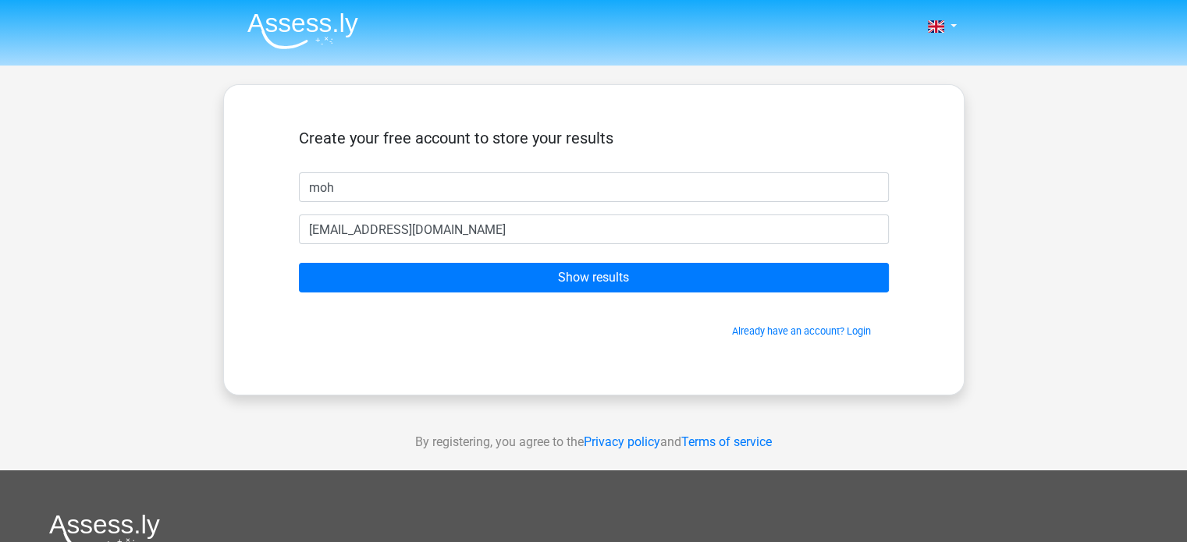
click at [546, 167] on div "Create your free account to store your results" at bounding box center [594, 151] width 590 height 44
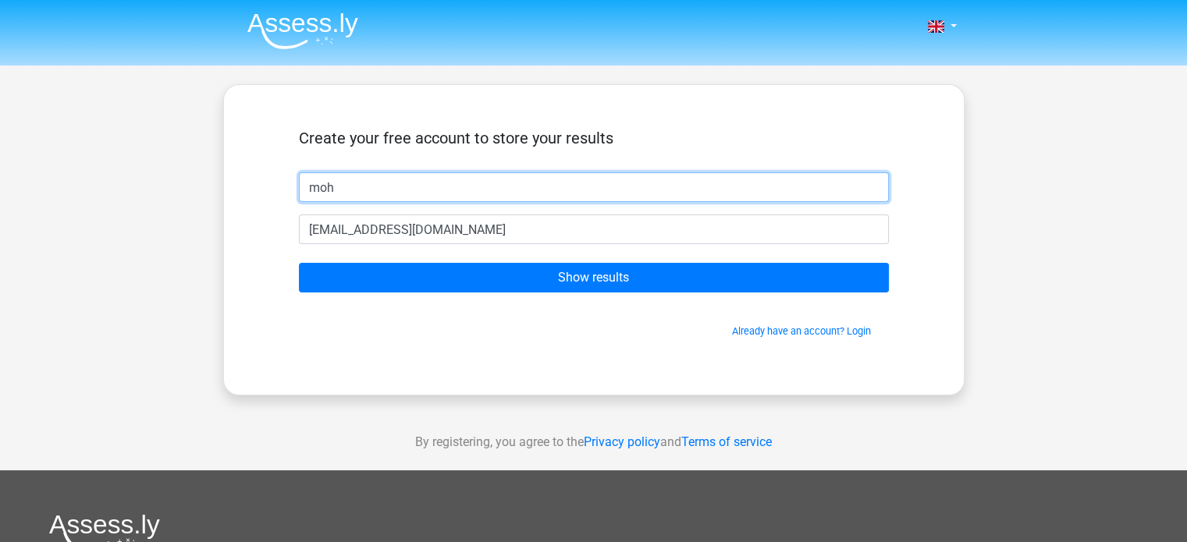
click at [494, 176] on input "moh" at bounding box center [594, 187] width 590 height 30
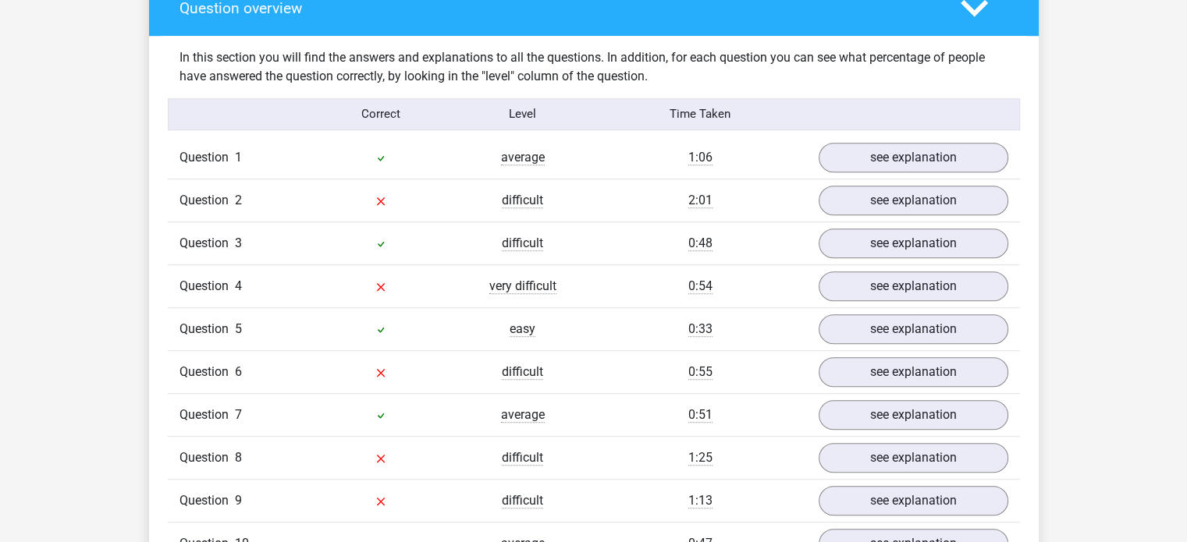
scroll to position [1176, 0]
click at [864, 202] on link "see explanation" at bounding box center [913, 200] width 218 height 34
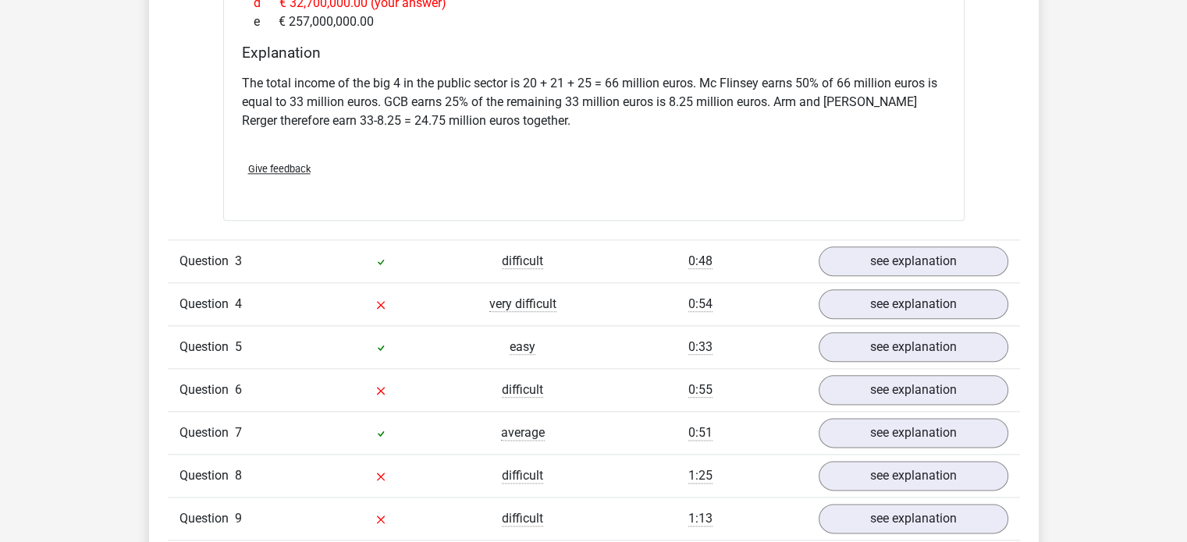
scroll to position [1825, 0]
click at [893, 372] on link "see explanation" at bounding box center [913, 389] width 218 height 34
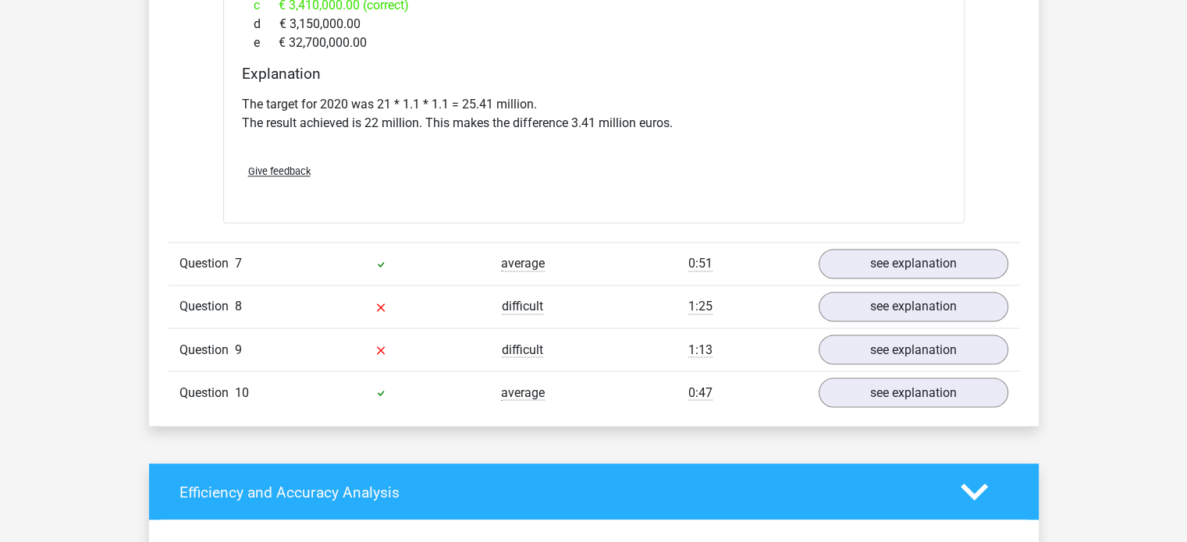
scroll to position [2624, 0]
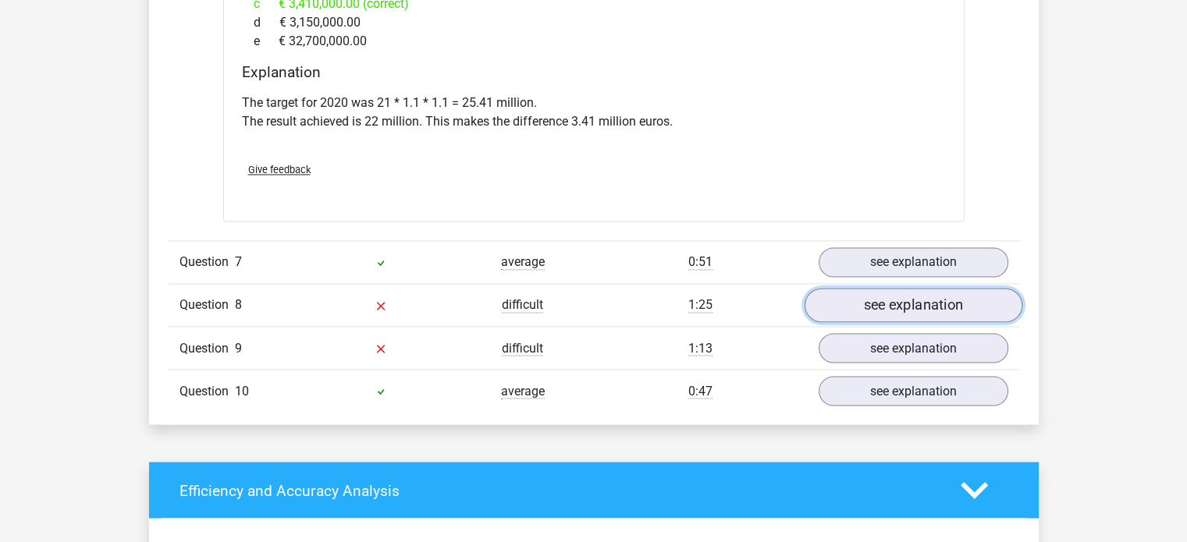
click at [858, 288] on link "see explanation" at bounding box center [913, 305] width 218 height 34
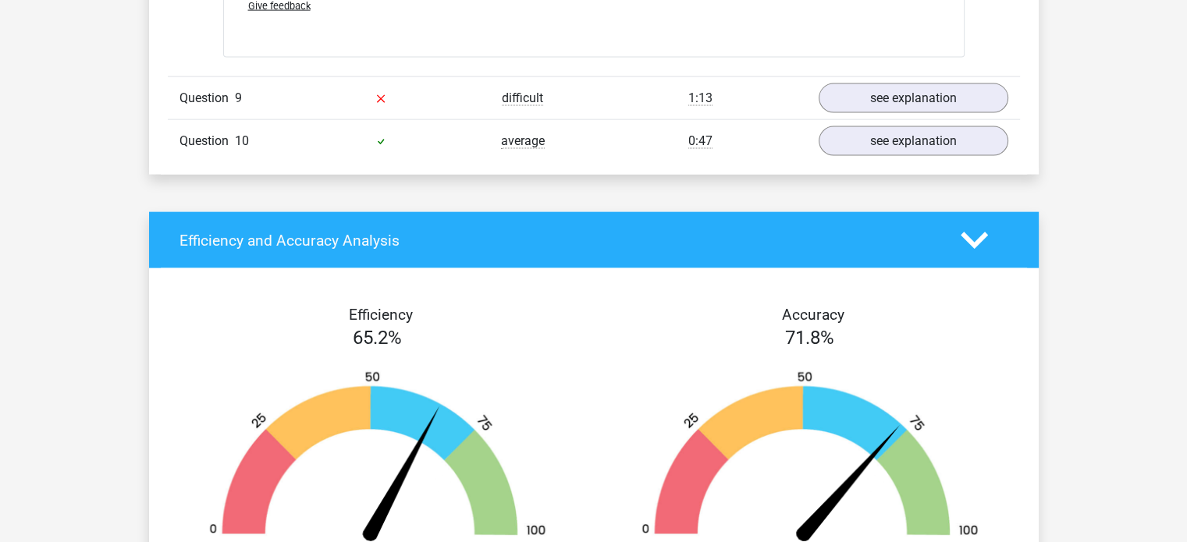
scroll to position [3476, 0]
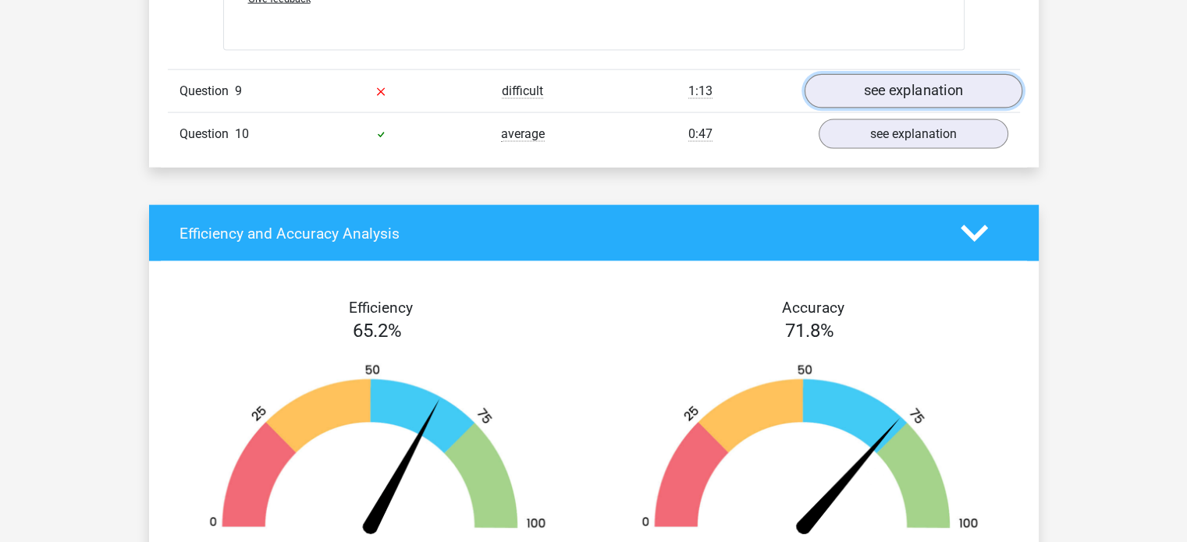
click at [945, 75] on link "see explanation" at bounding box center [913, 92] width 218 height 34
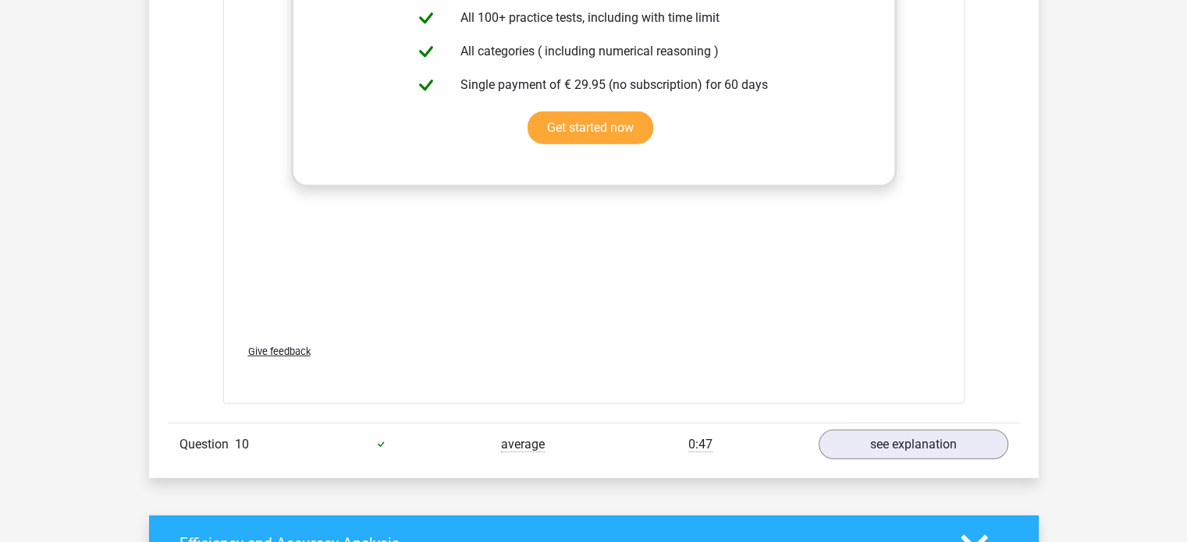
scroll to position [4197, 0]
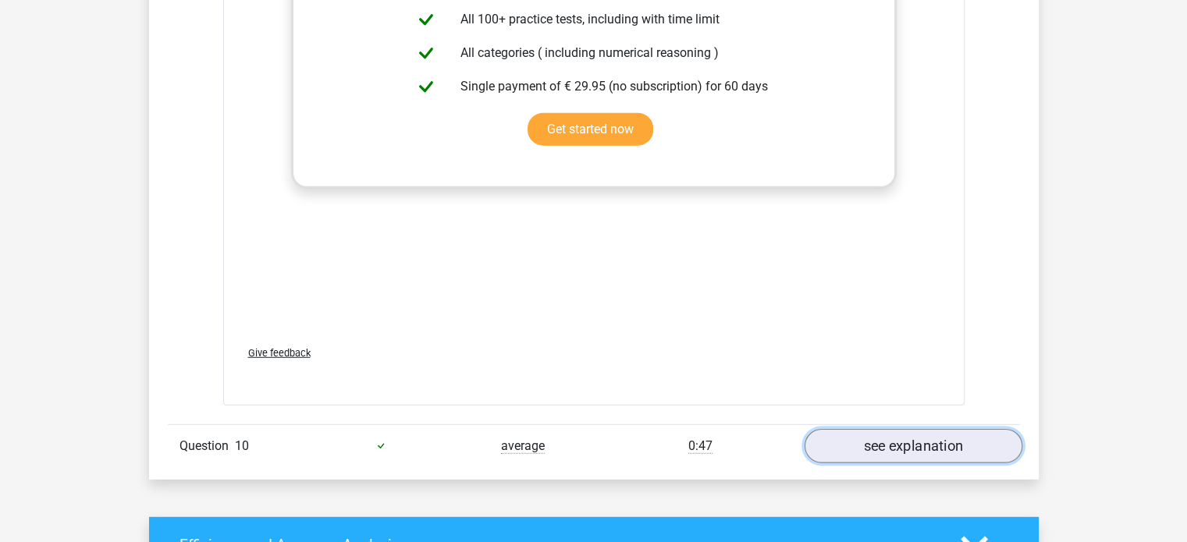
click at [885, 429] on link "see explanation" at bounding box center [913, 446] width 218 height 34
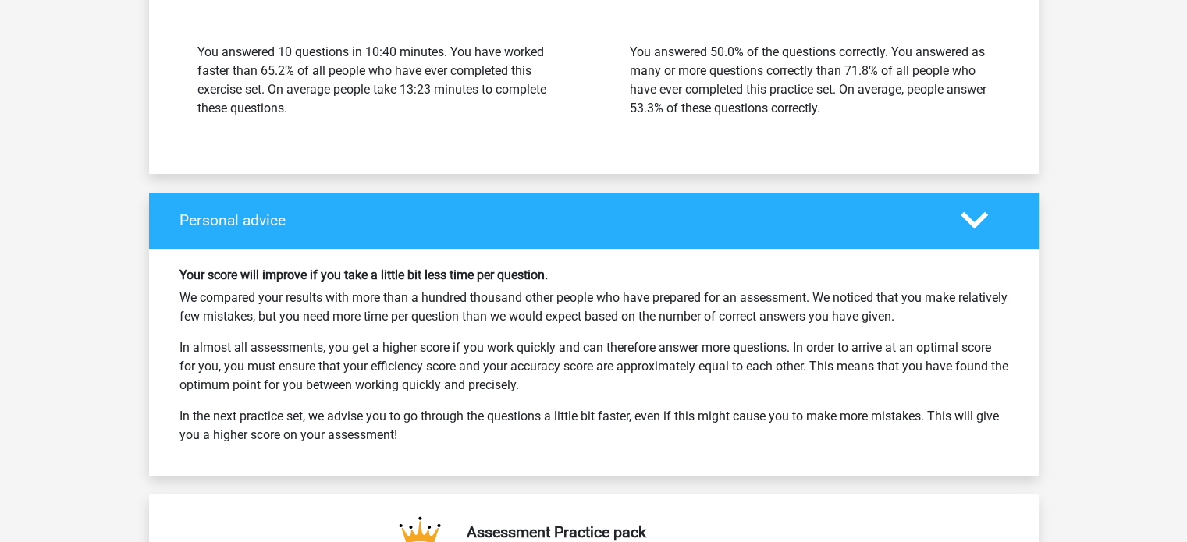
scroll to position [6031, 0]
